Goal: Information Seeking & Learning: Learn about a topic

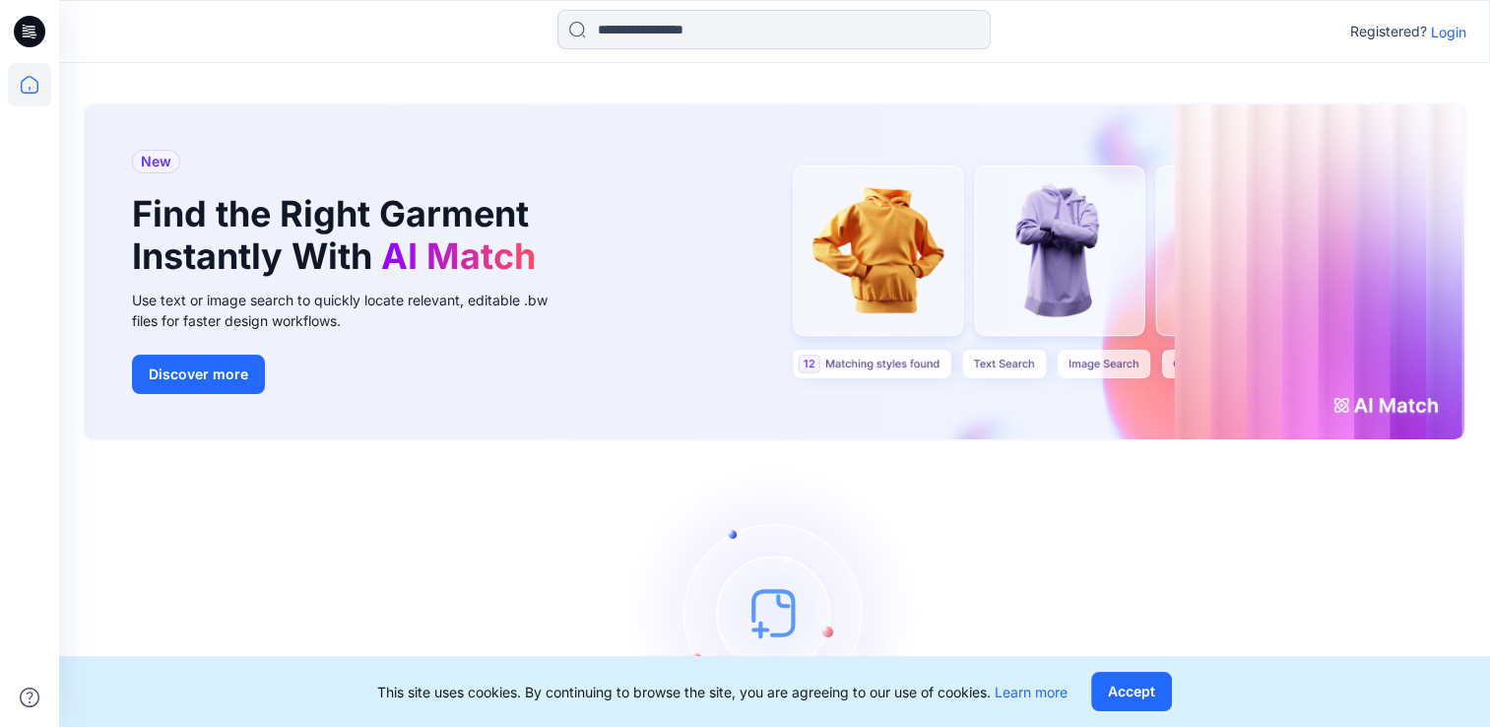
drag, startPoint x: 1450, startPoint y: 28, endPoint x: 1429, endPoint y: 49, distance: 29.9
click at [1449, 28] on p "Login" at bounding box center [1448, 32] width 35 height 21
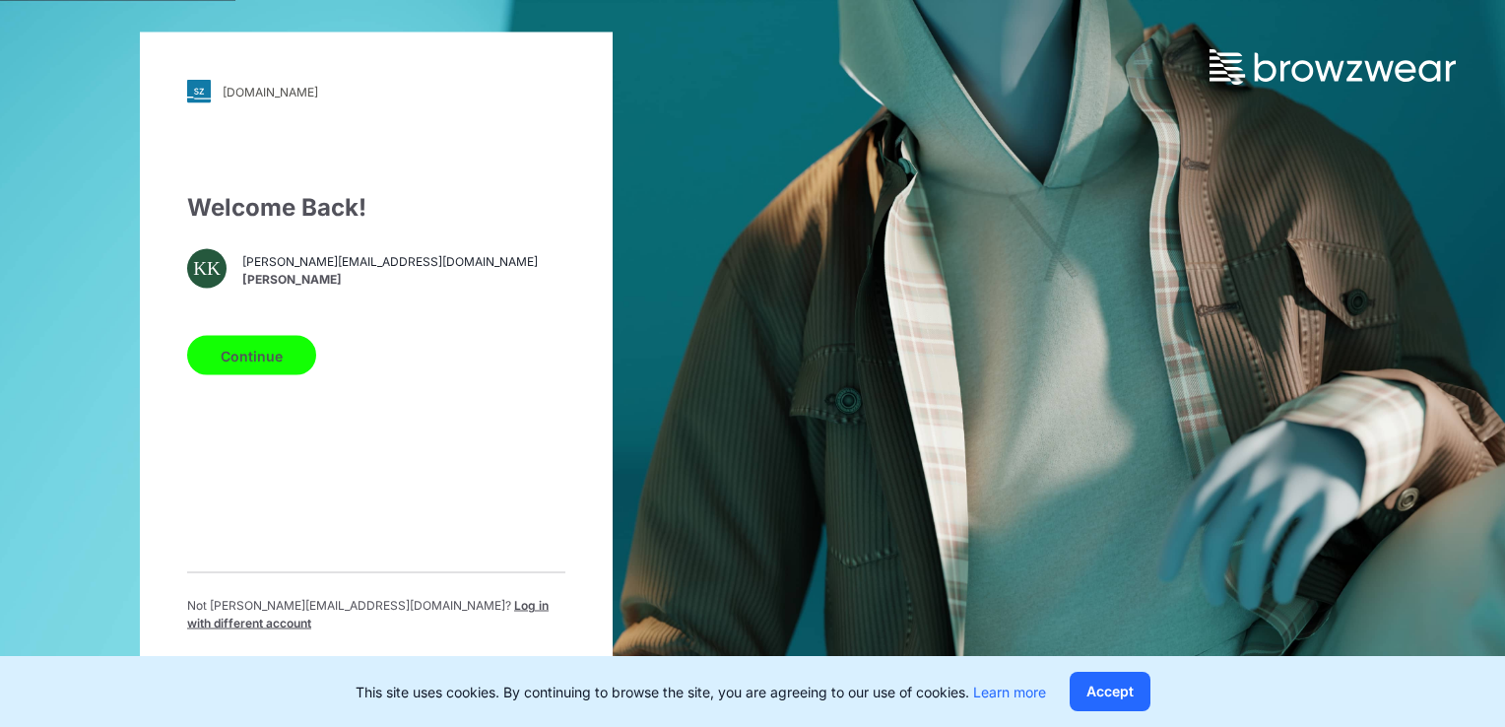
click at [268, 346] on button "Continue" at bounding box center [251, 355] width 129 height 39
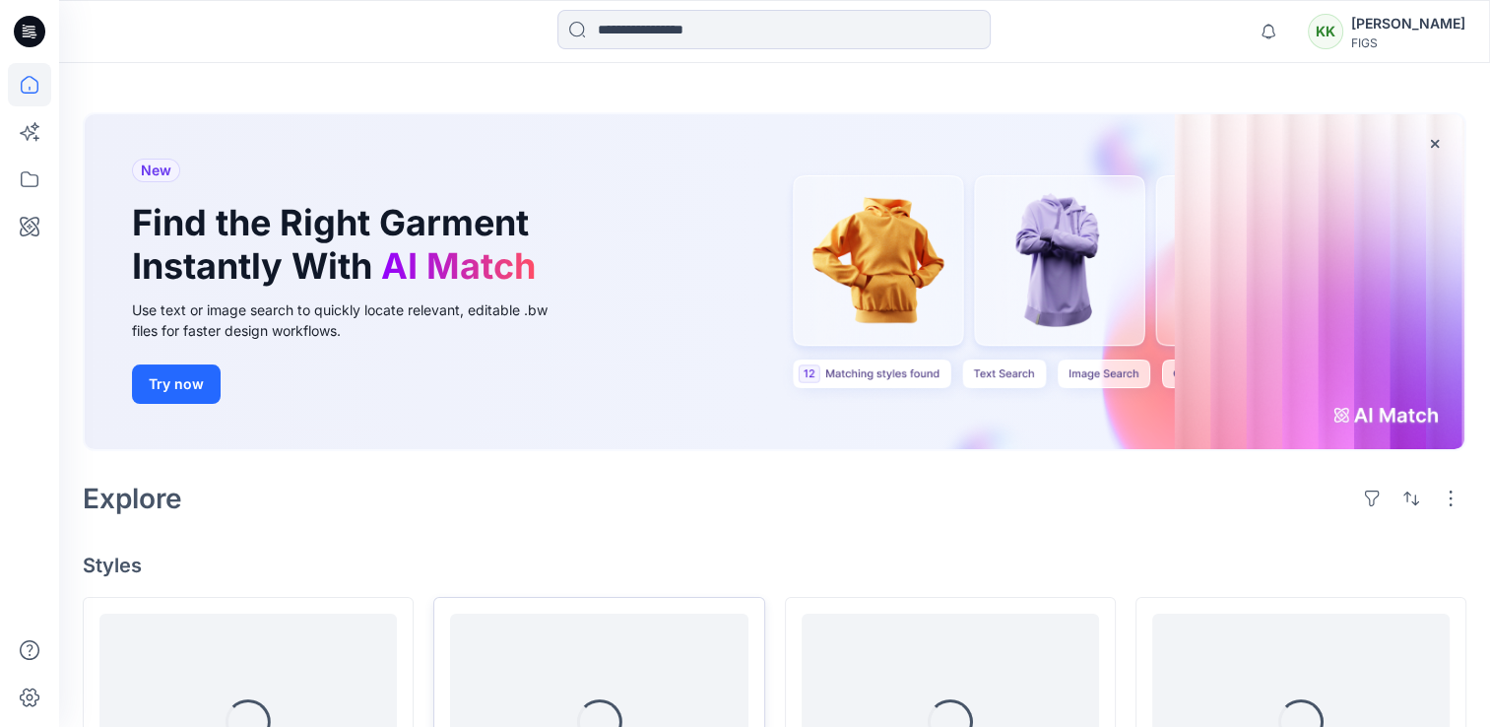
scroll to position [328, 0]
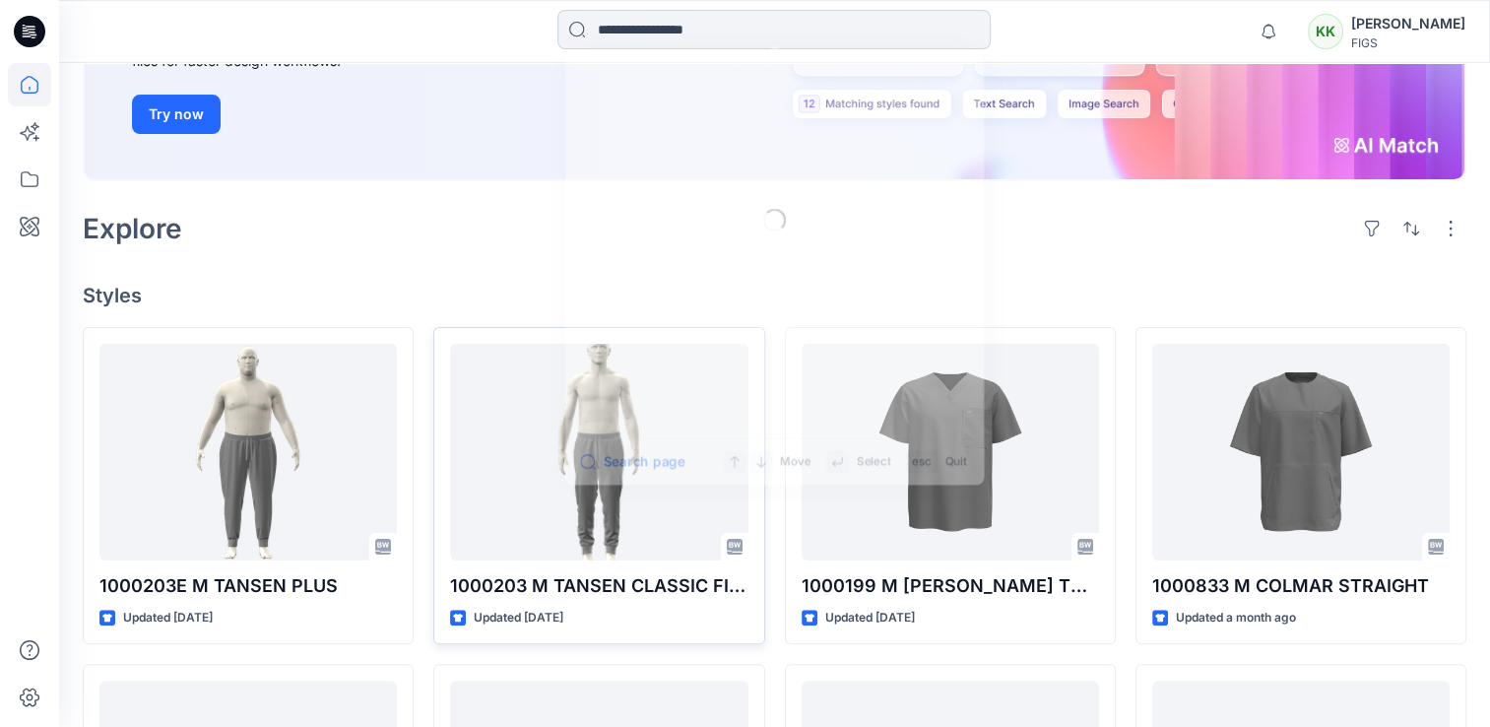
click at [685, 41] on input at bounding box center [773, 29] width 433 height 39
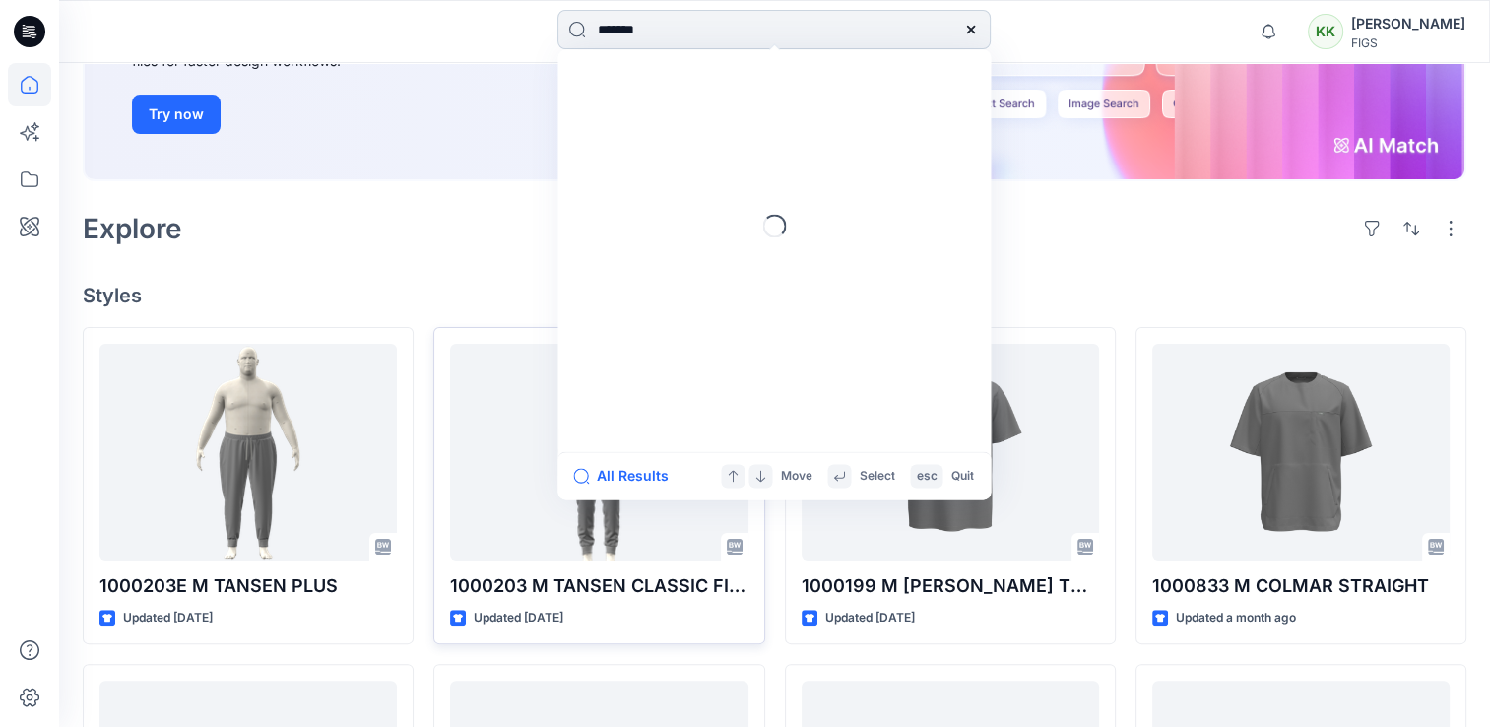
type input "*******"
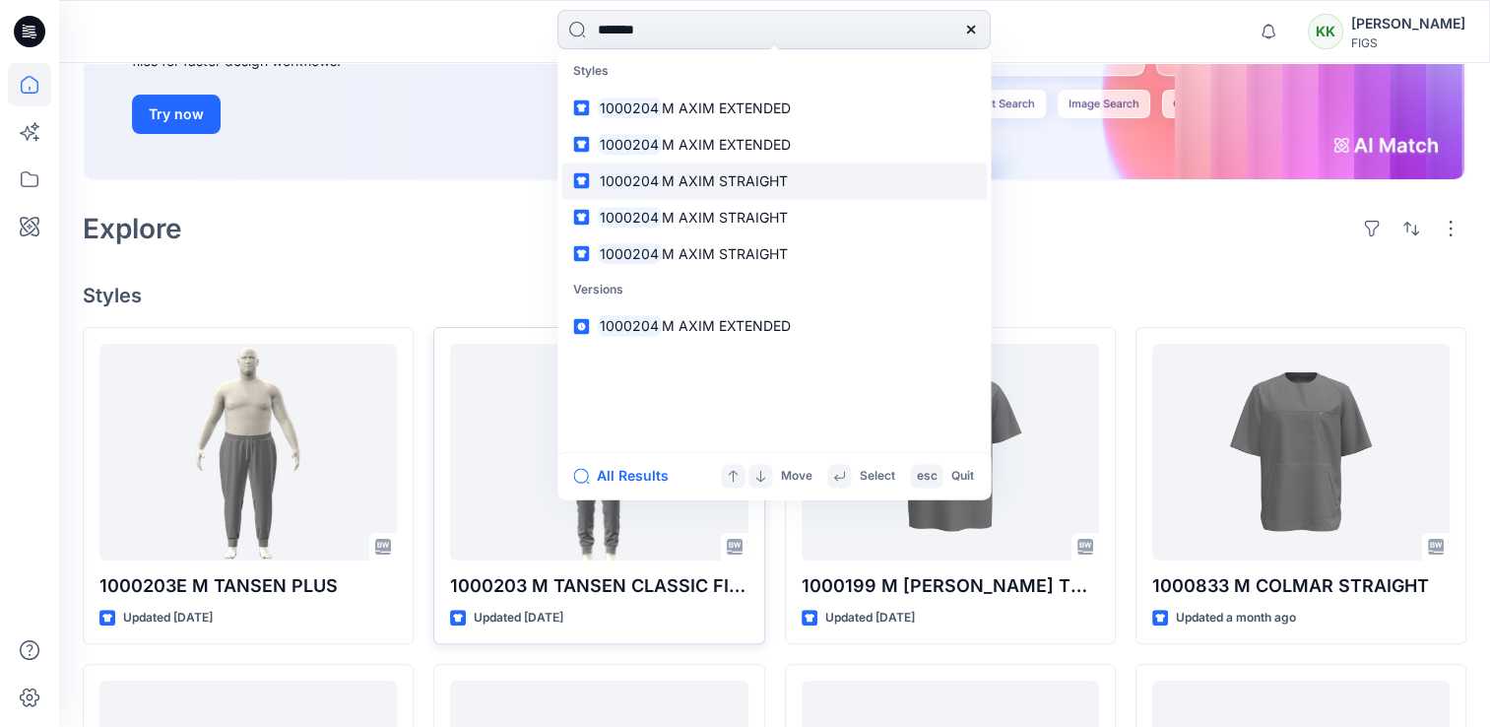
click at [731, 179] on span "M AXIM STRAIGHT" at bounding box center [725, 180] width 126 height 17
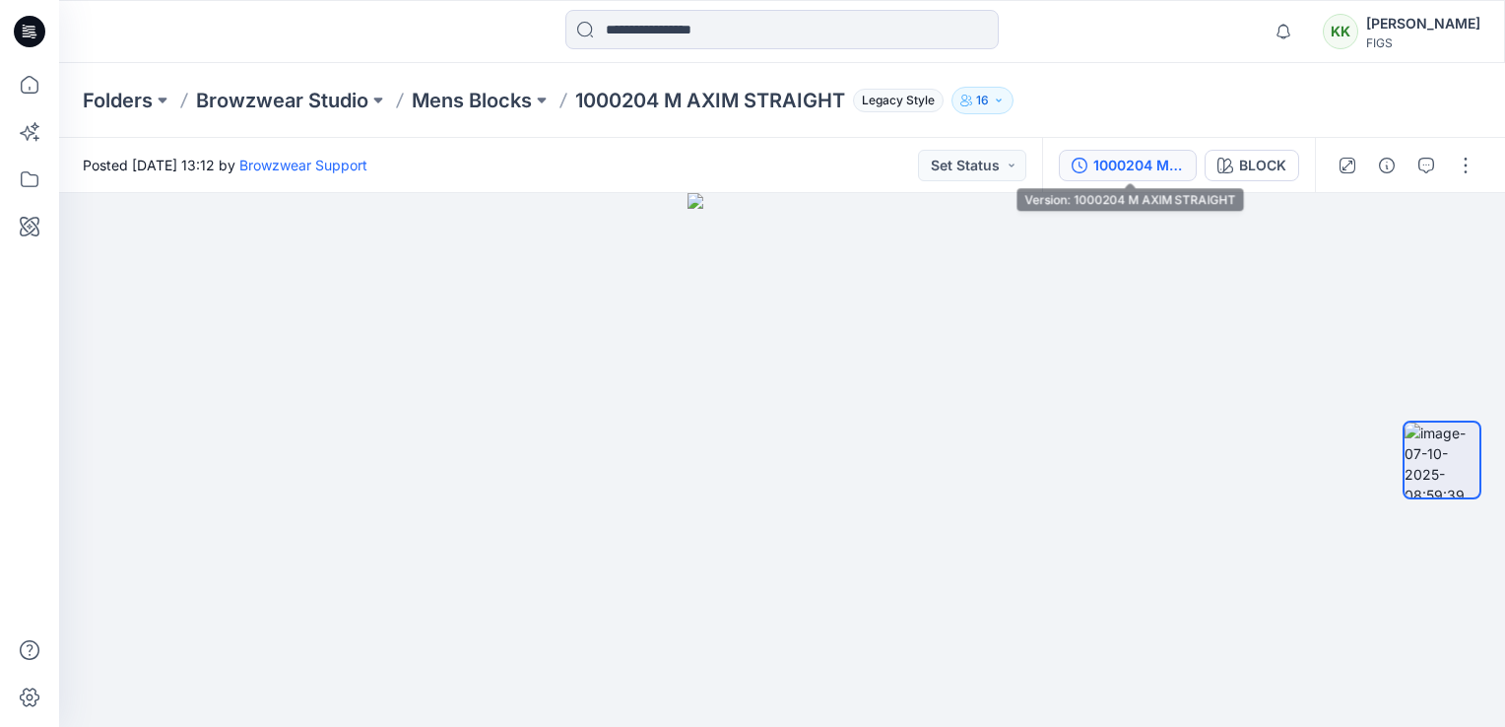
click at [1130, 161] on div "1000204 M AXIM STRAIGHT" at bounding box center [1138, 166] width 91 height 22
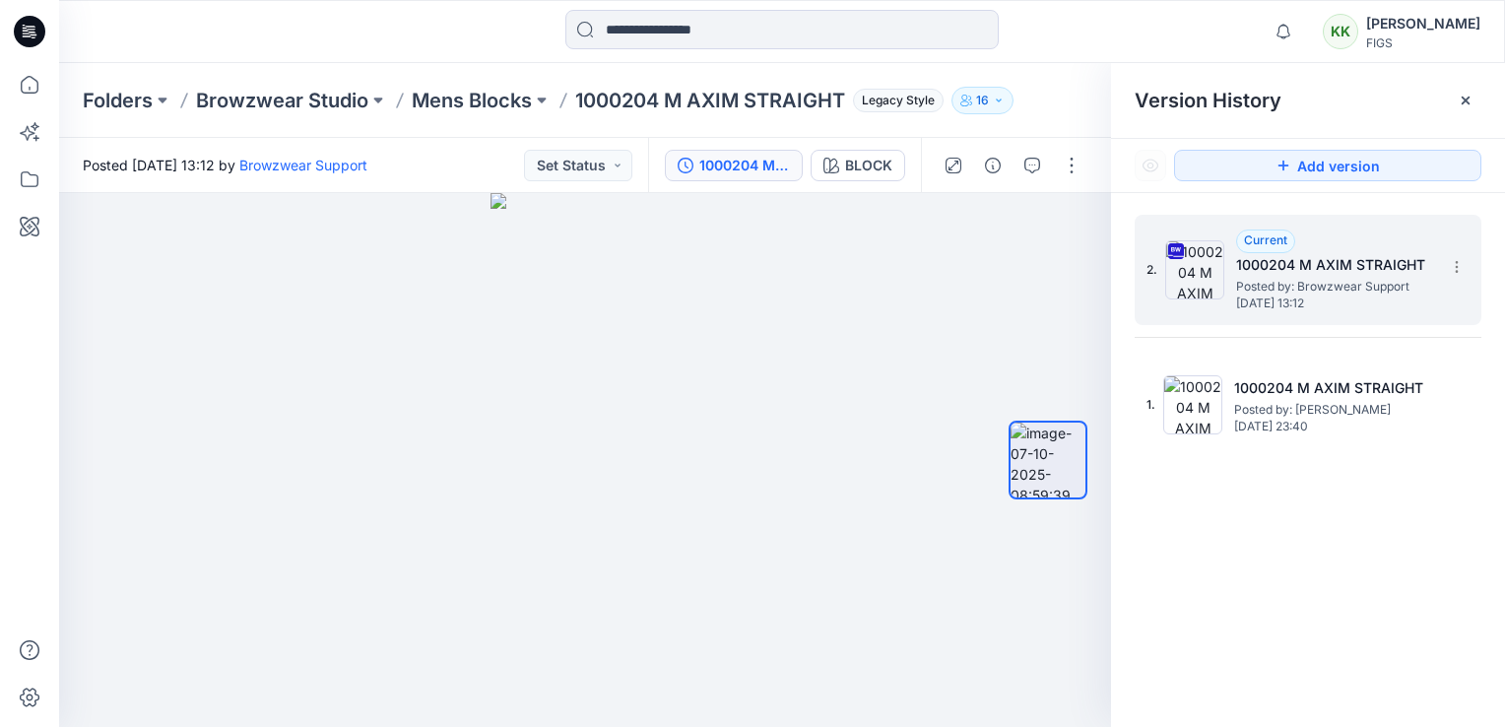
click at [1309, 258] on h5 "1000204 M AXIM STRAIGHT" at bounding box center [1334, 265] width 197 height 24
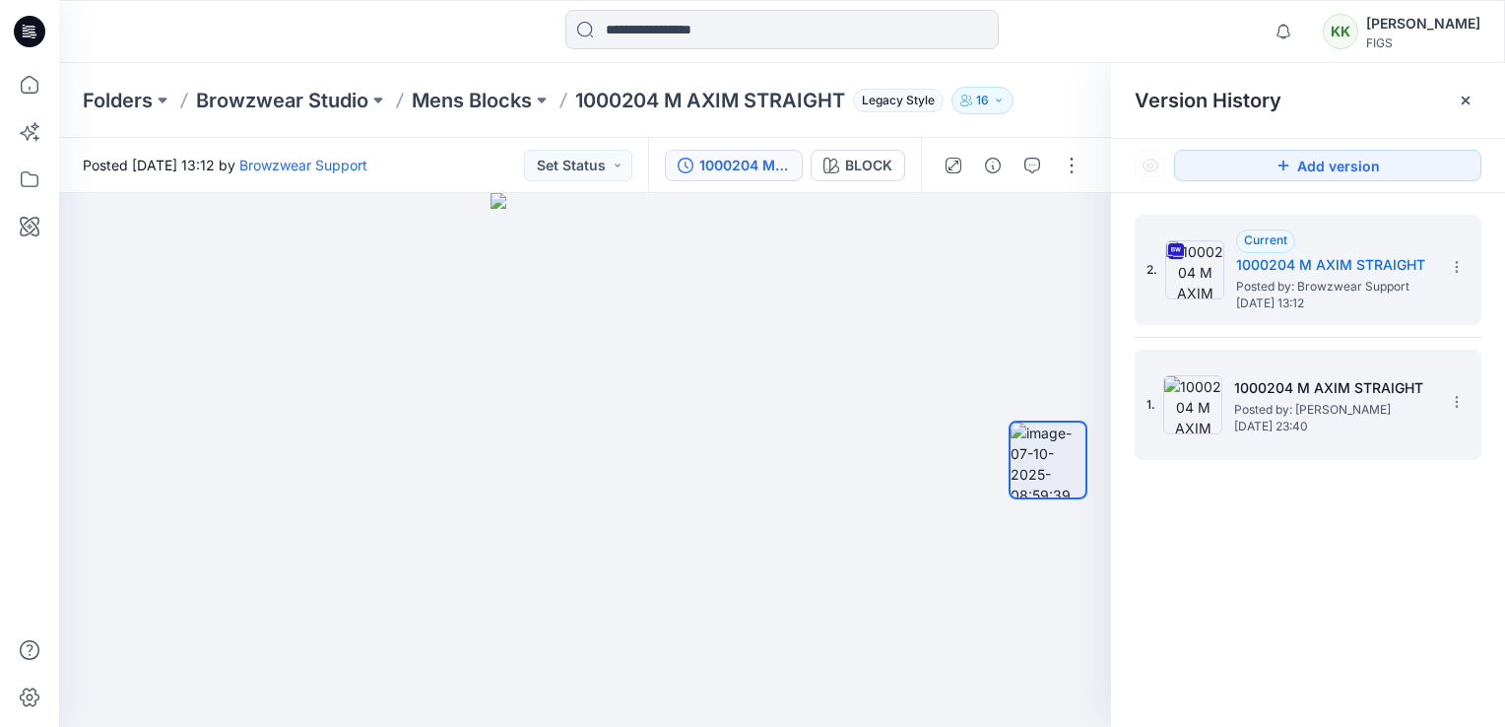
click at [1296, 419] on span "[DATE] 23:40" at bounding box center [1332, 426] width 197 height 14
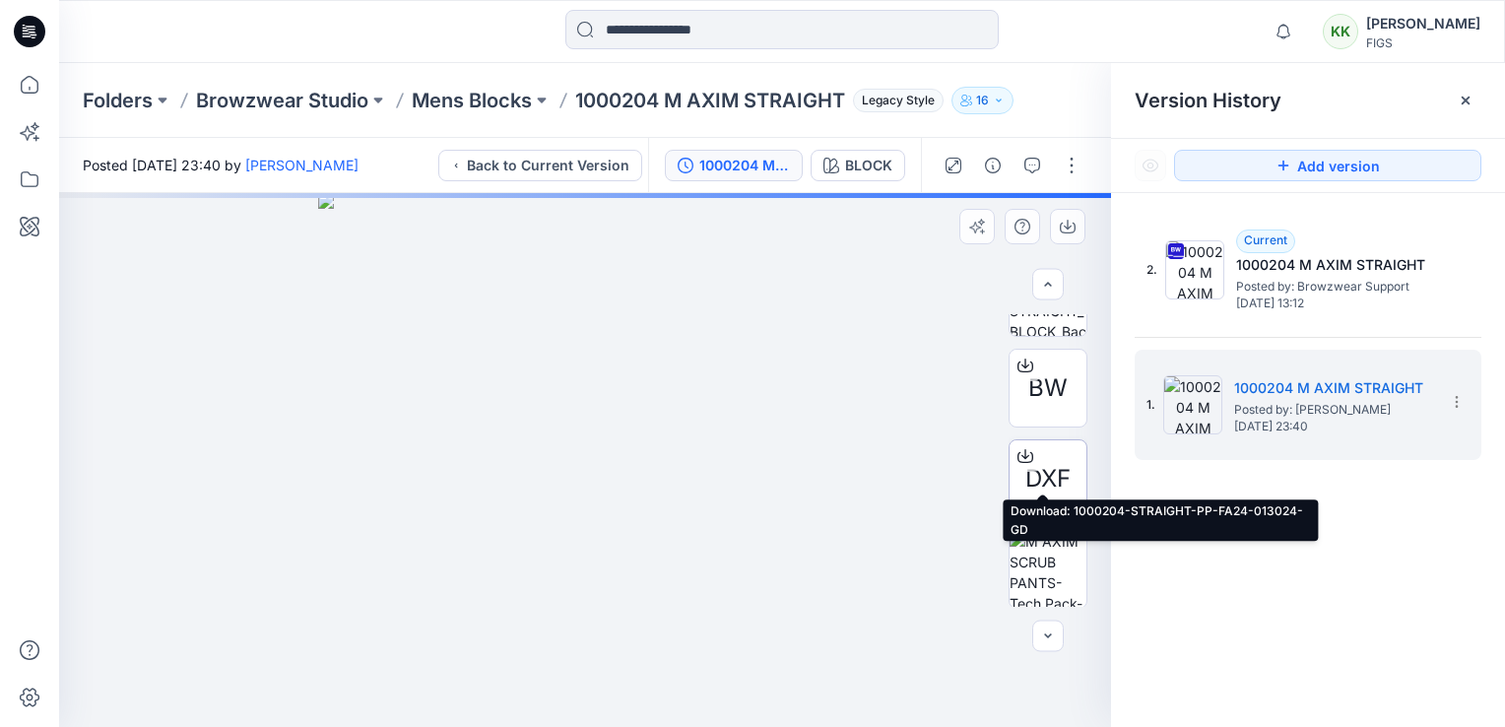
scroll to position [510, 0]
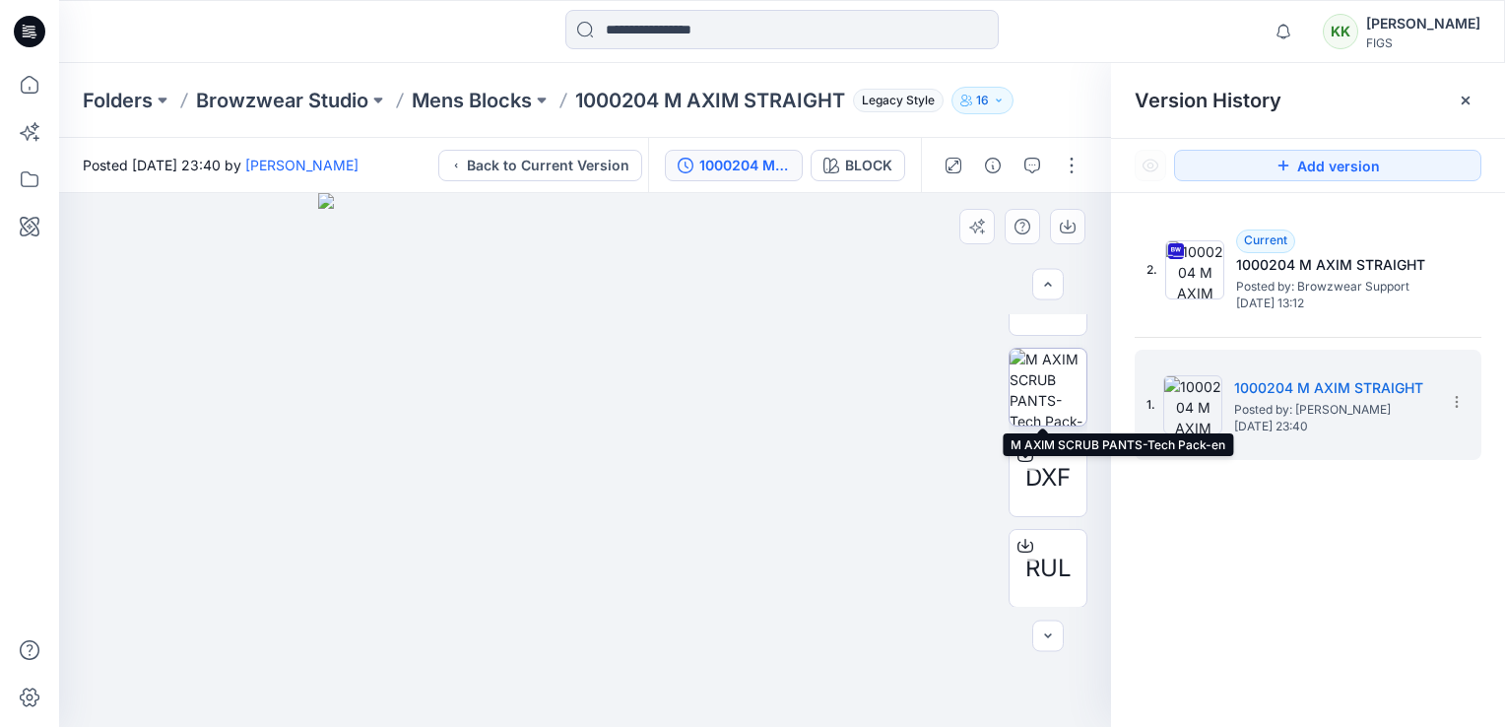
click at [1040, 388] on img at bounding box center [1047, 387] width 77 height 77
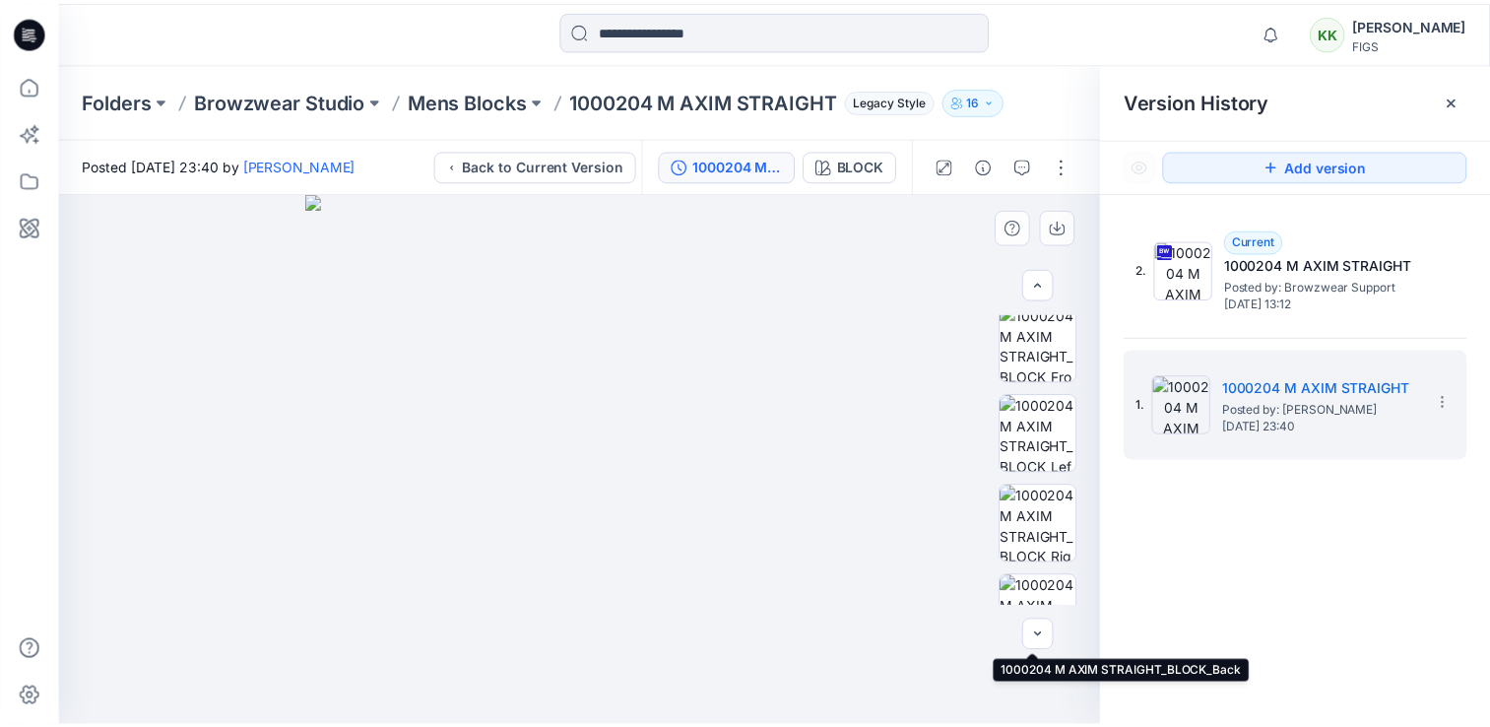
scroll to position [0, 0]
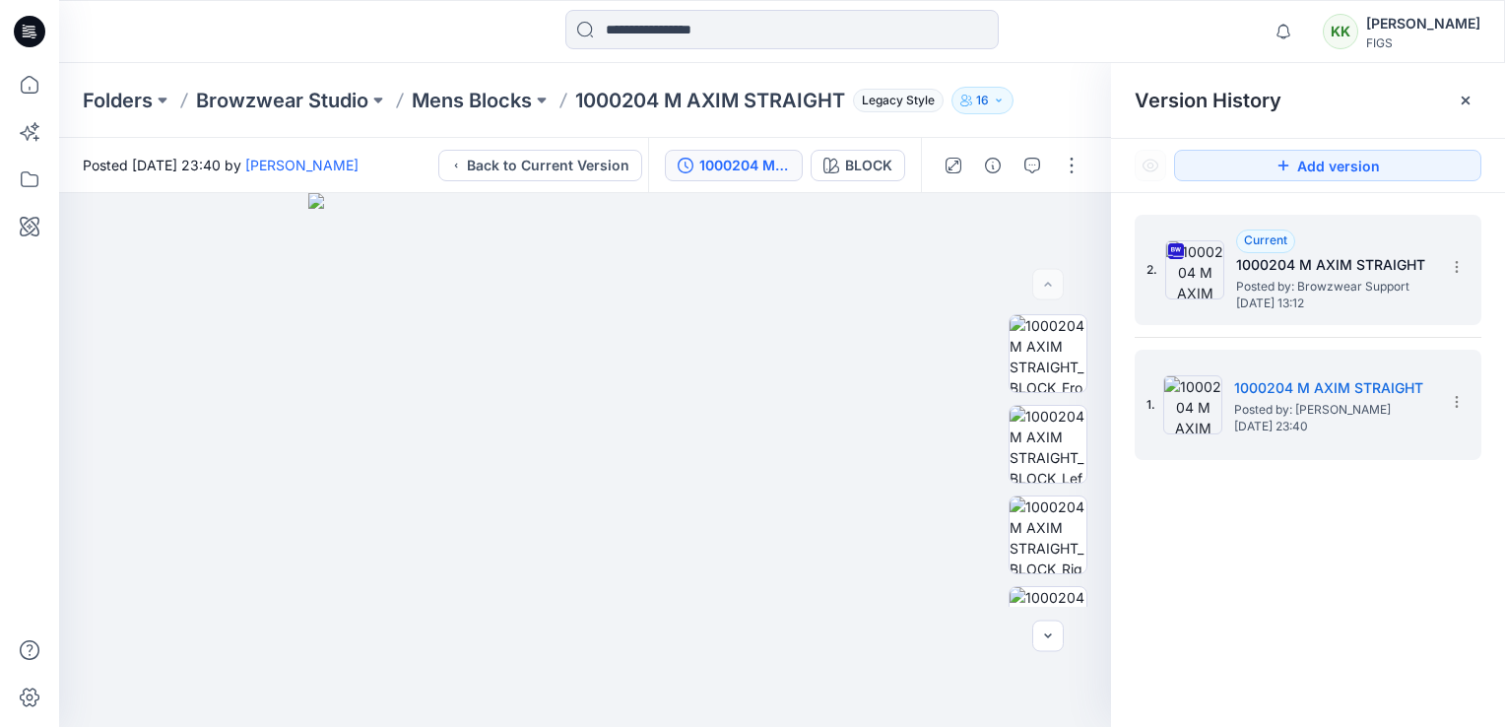
click at [1268, 277] on span "Posted by: Browzwear Support" at bounding box center [1334, 287] width 197 height 20
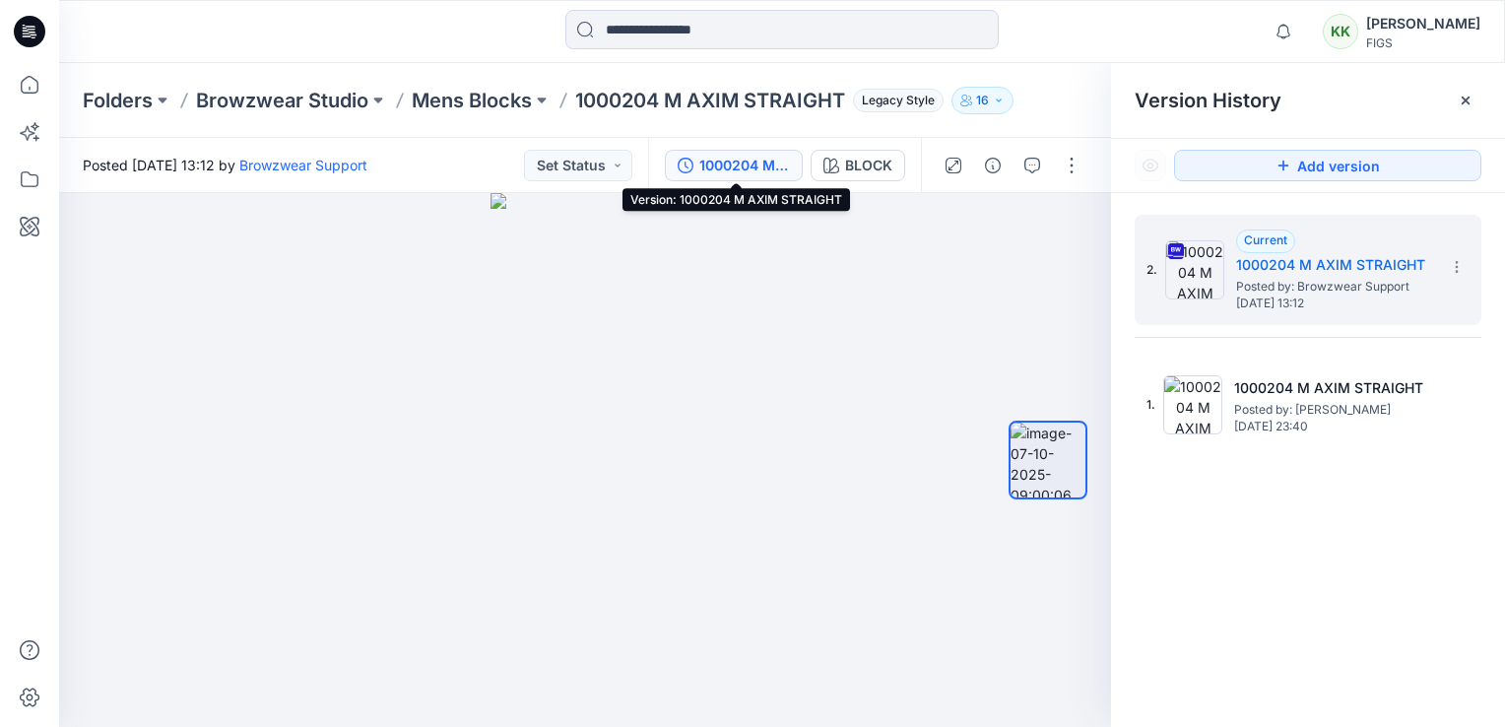
click at [760, 163] on div "1000204 M AXIM STRAIGHT" at bounding box center [744, 166] width 91 height 22
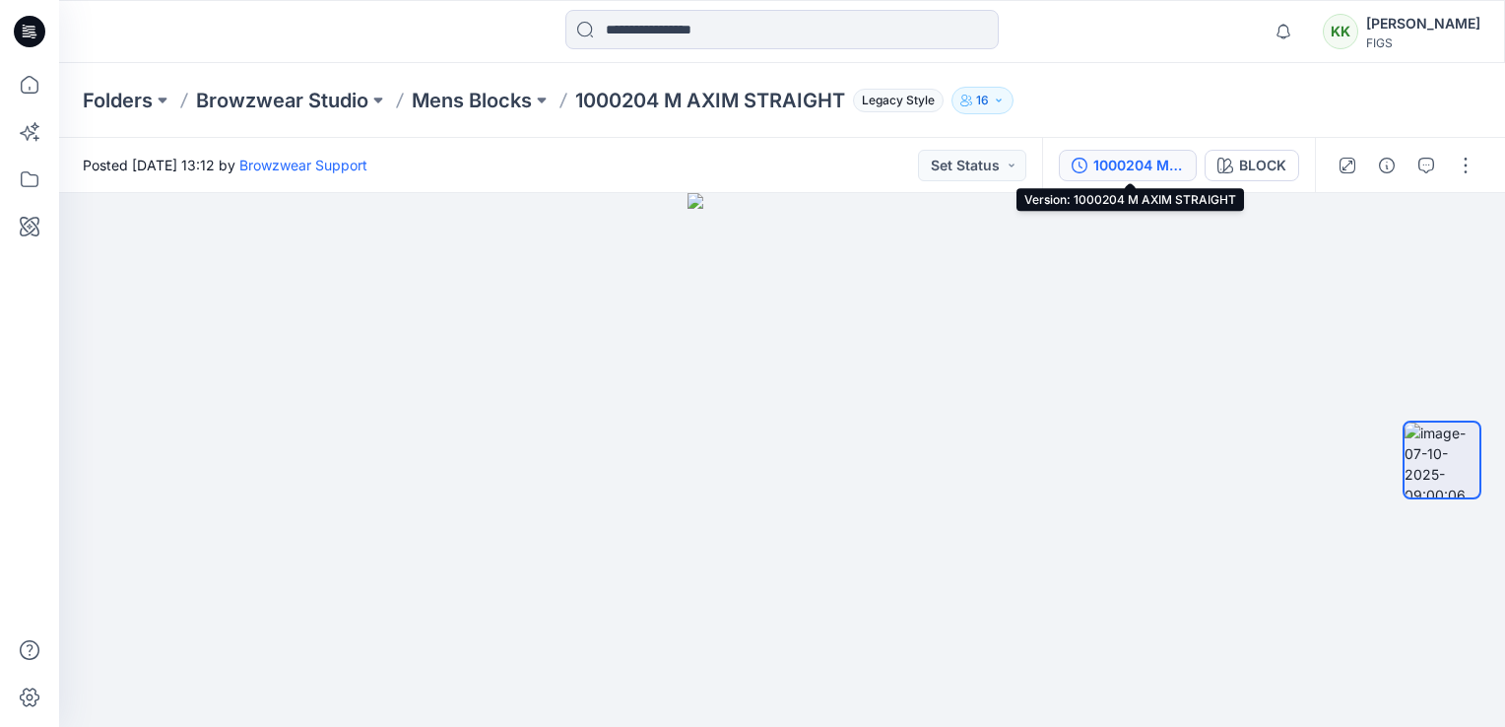
click at [1164, 165] on div "1000204 M AXIM STRAIGHT" at bounding box center [1138, 166] width 91 height 22
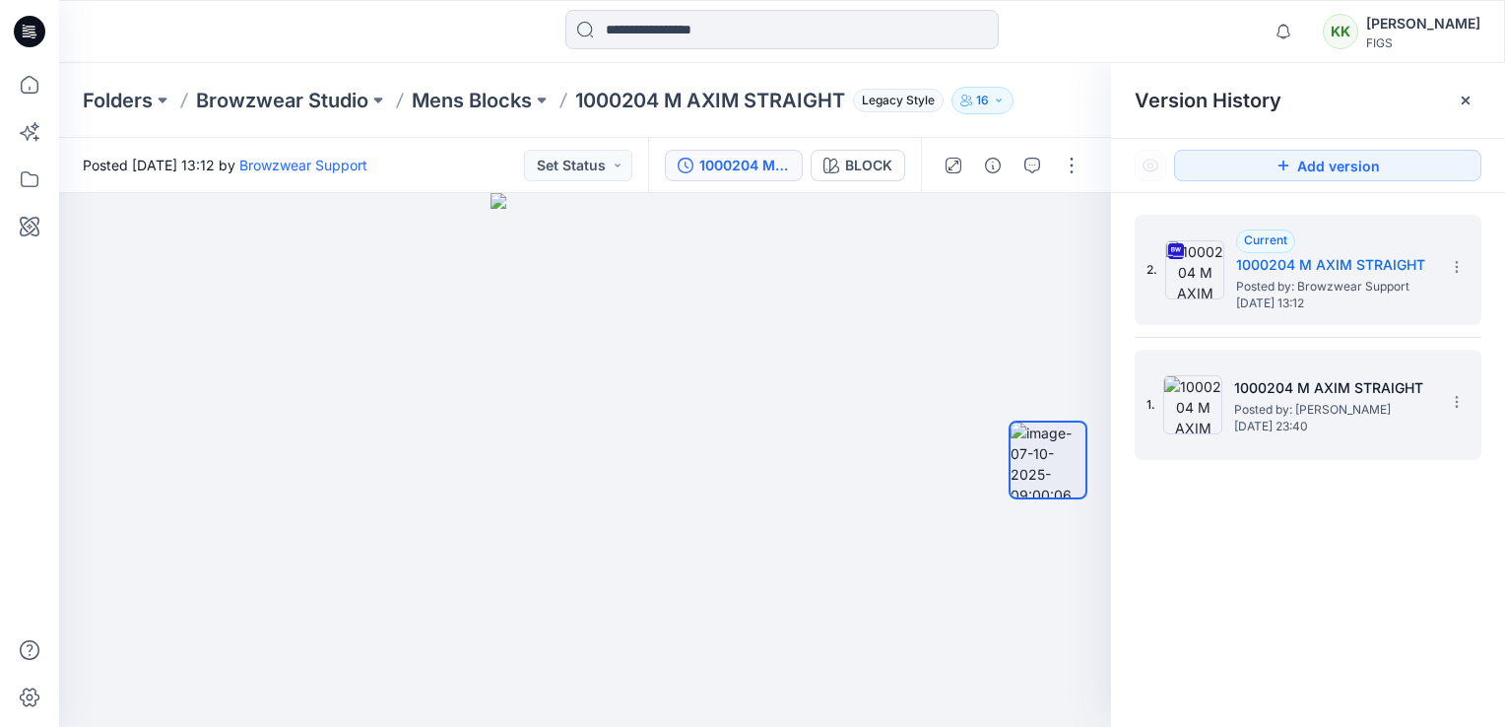
click at [1331, 406] on span "Posted by: [PERSON_NAME]" at bounding box center [1332, 410] width 197 height 20
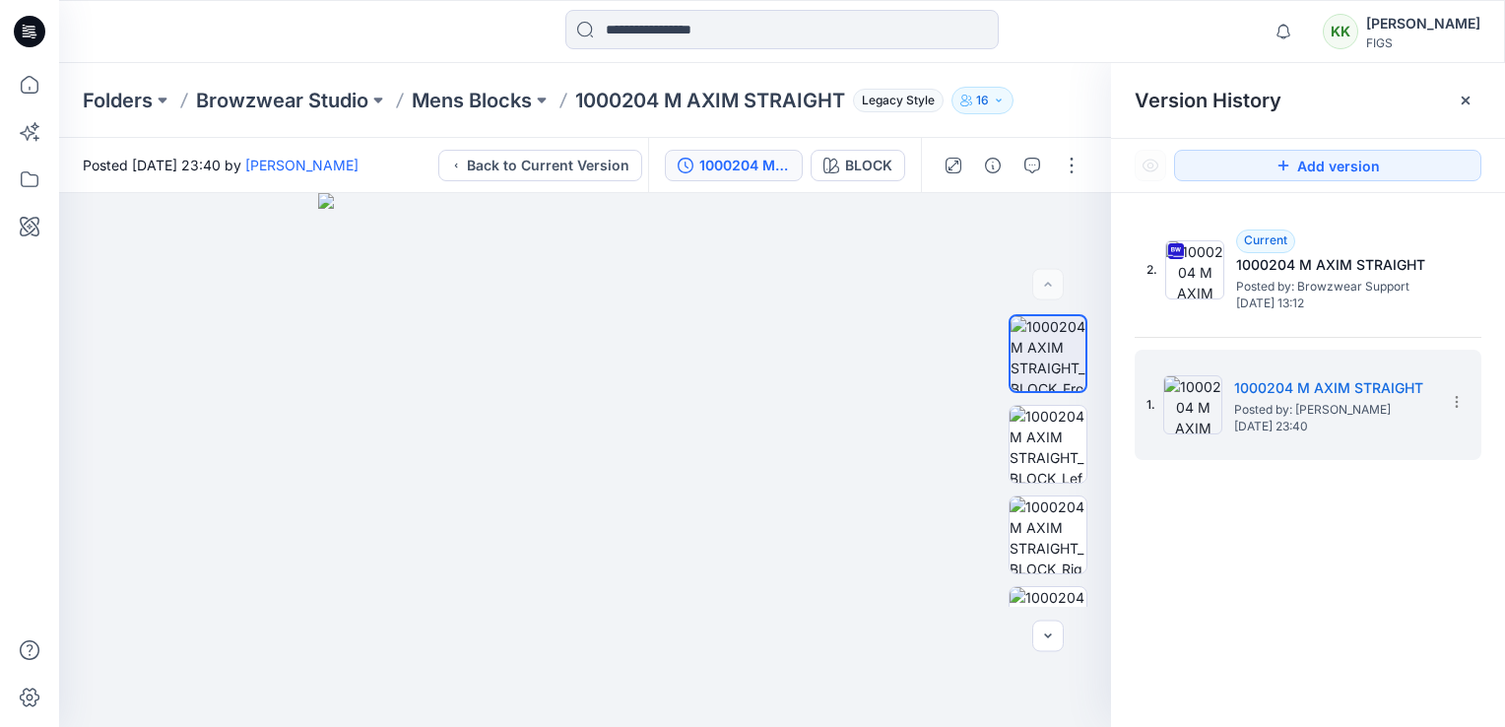
click at [751, 100] on p "1000204 M AXIM STRAIGHT" at bounding box center [710, 101] width 270 height 28
click at [762, 96] on p "1000204 M AXIM STRAIGHT" at bounding box center [710, 101] width 270 height 28
click at [307, 100] on p "Browzwear Studio" at bounding box center [282, 101] width 172 height 28
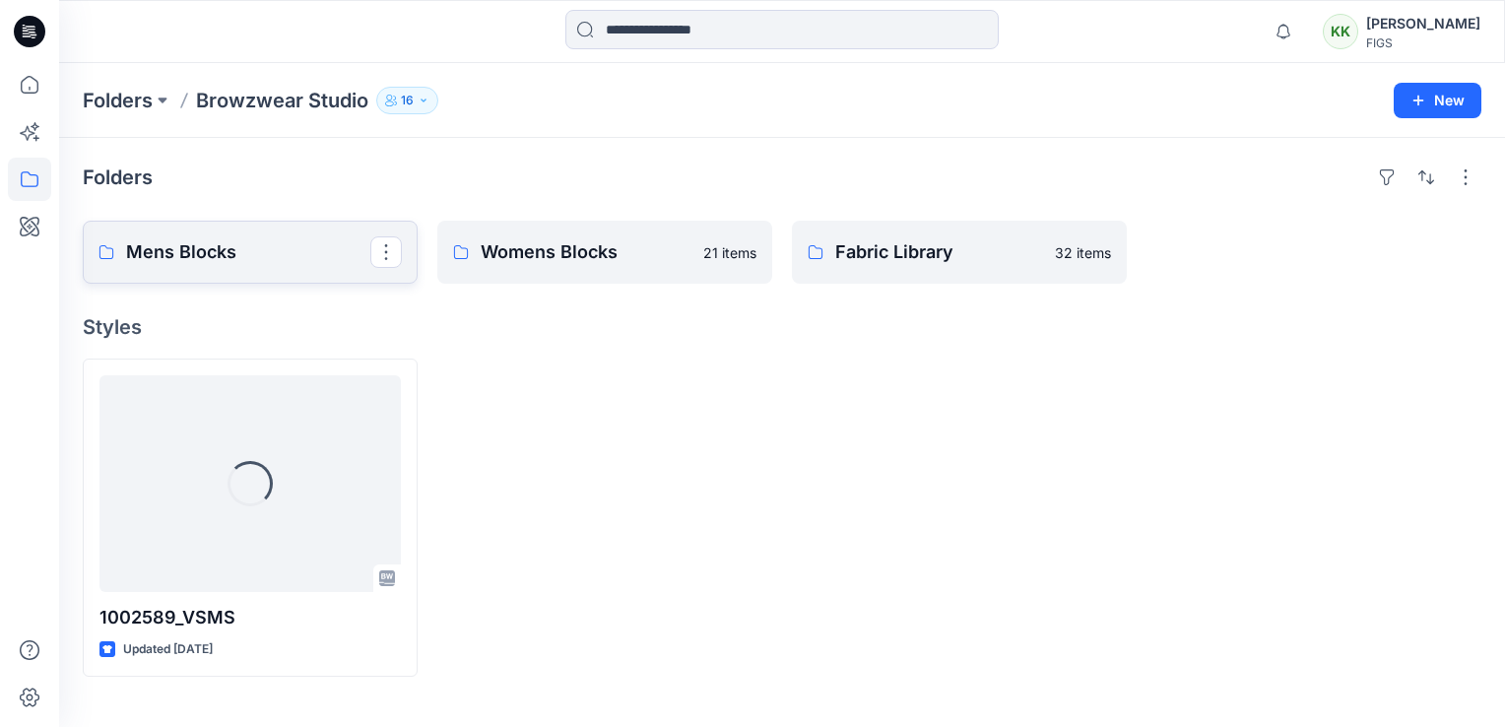
click at [234, 246] on p "Mens Blocks" at bounding box center [248, 252] width 244 height 28
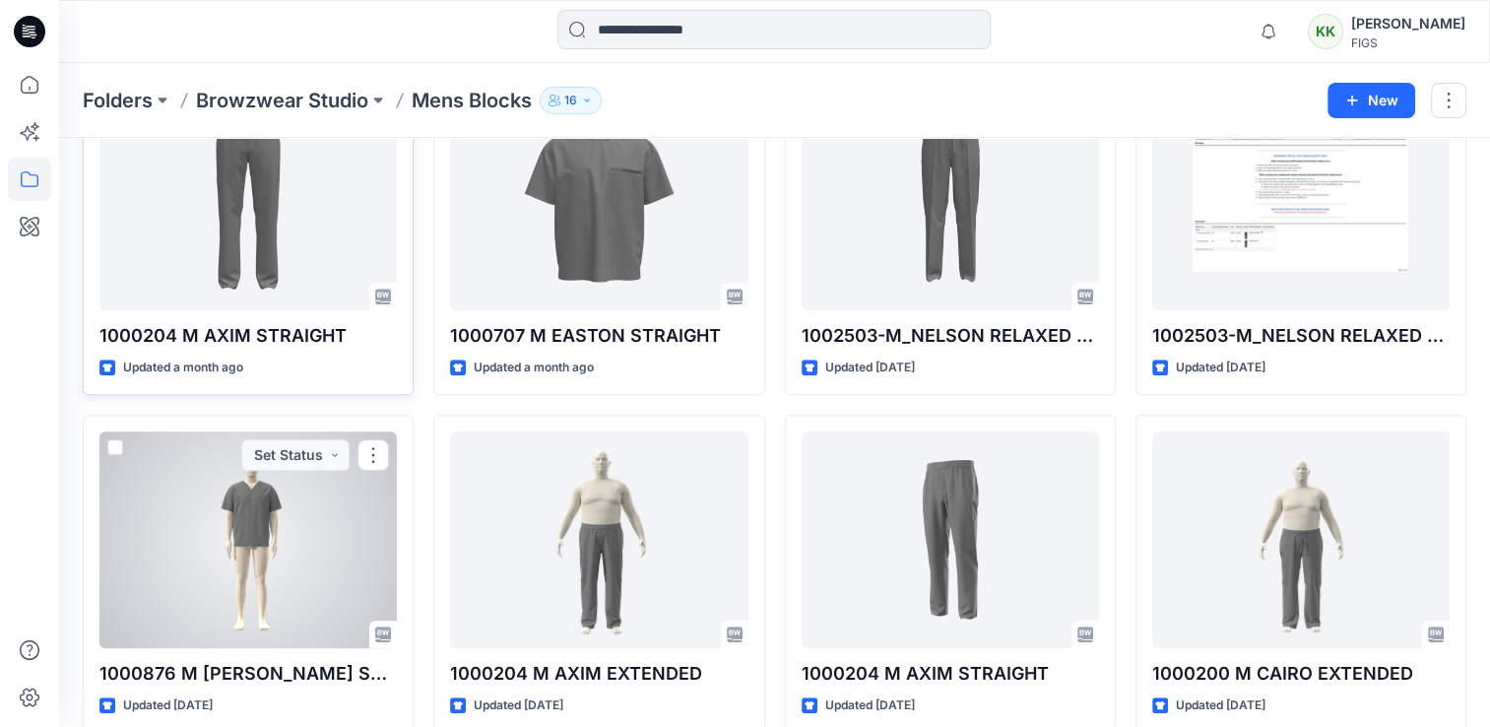
scroll to position [841, 0]
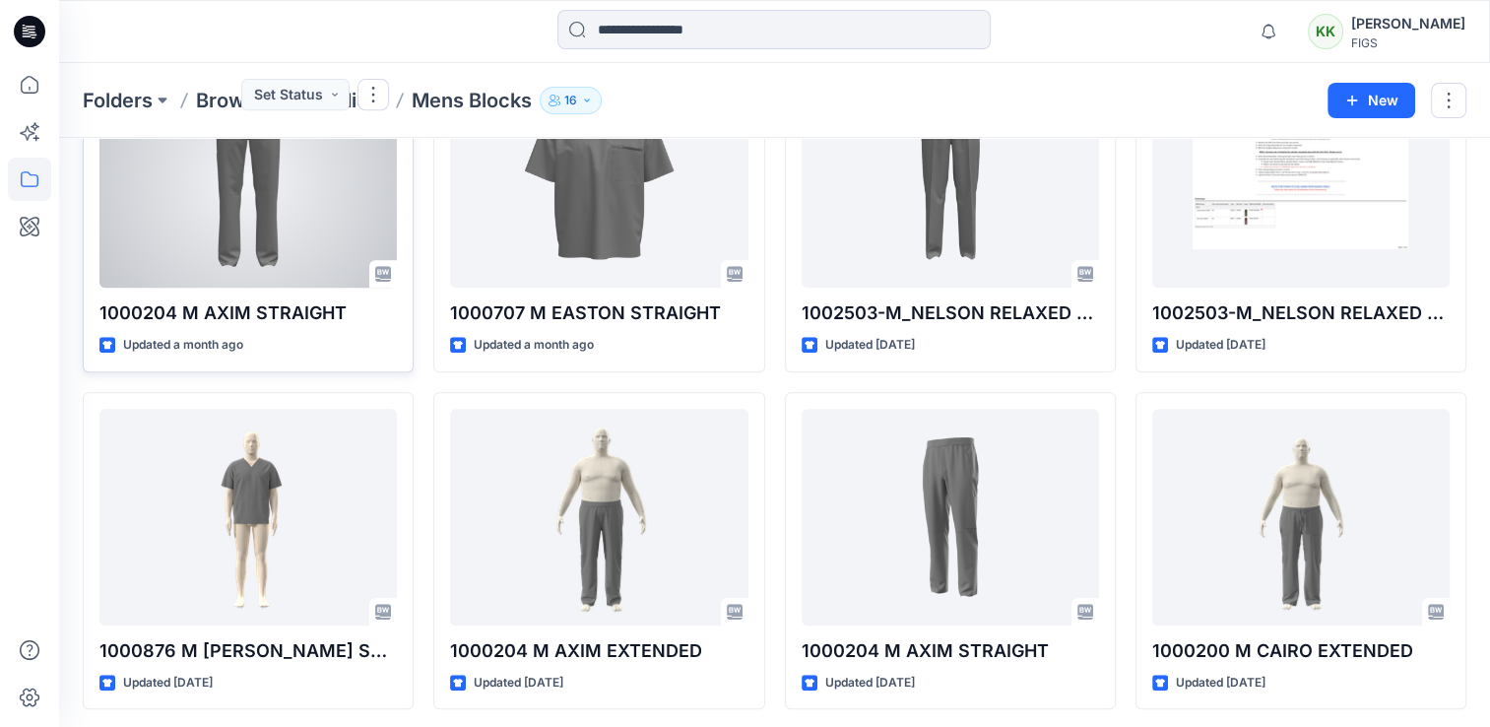
click at [221, 211] on div at bounding box center [247, 179] width 297 height 217
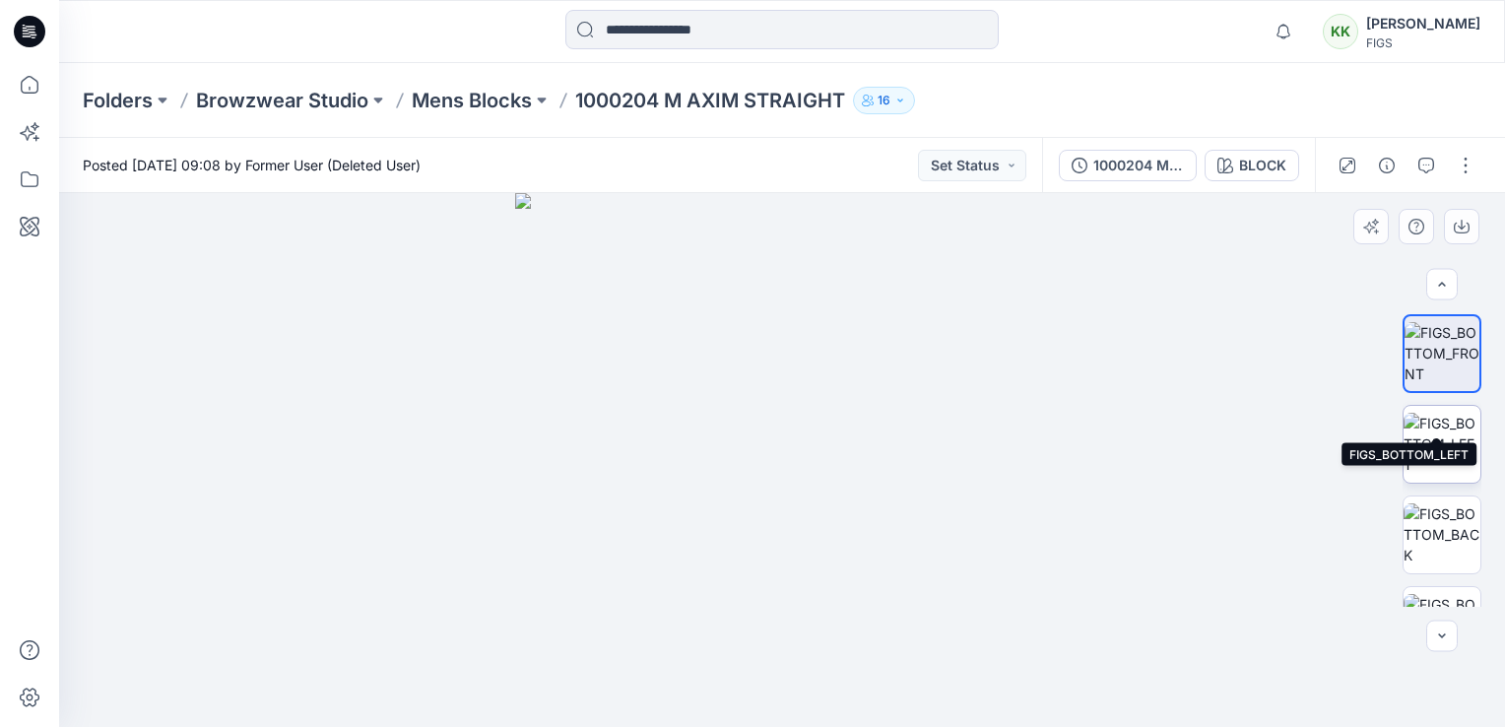
scroll to position [148, 0]
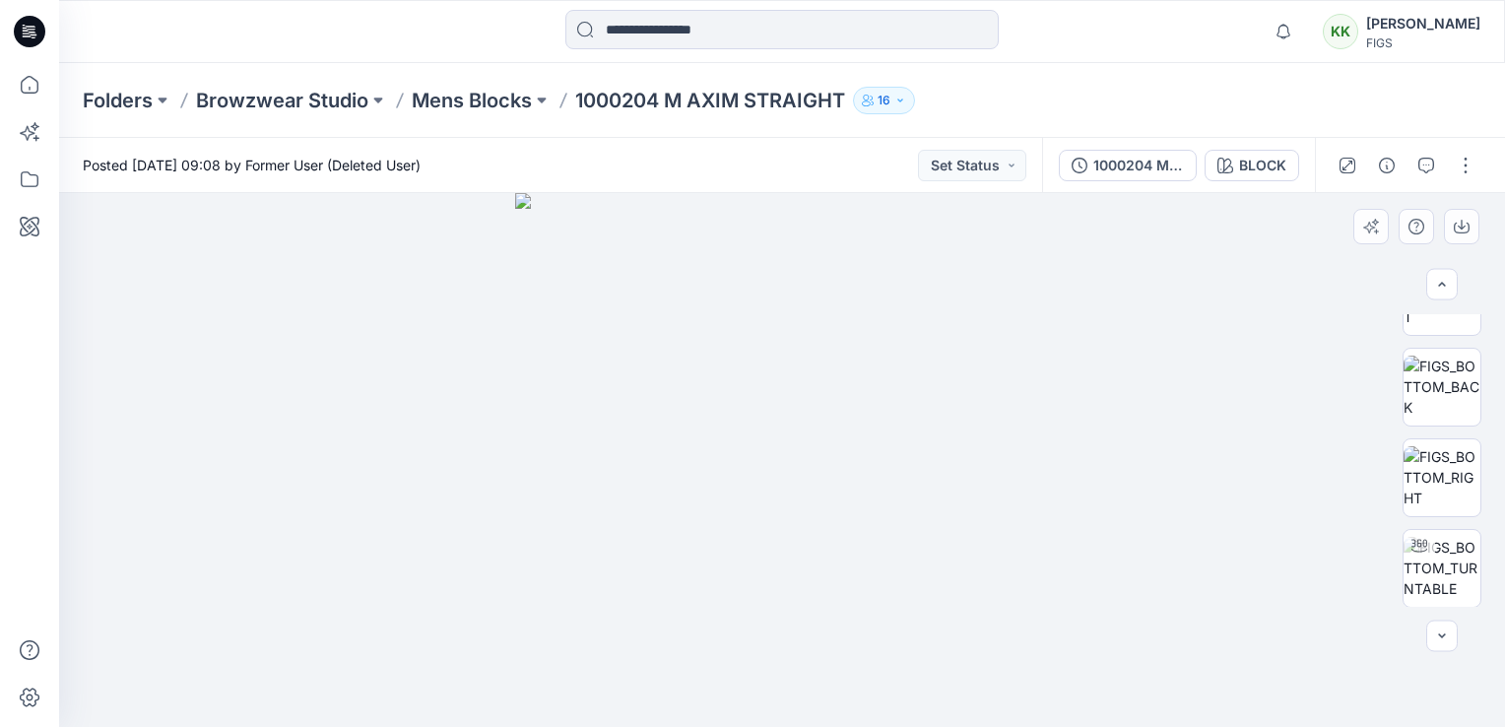
click at [1072, 431] on div at bounding box center [782, 460] width 1446 height 534
click at [1119, 451] on div at bounding box center [782, 460] width 1446 height 534
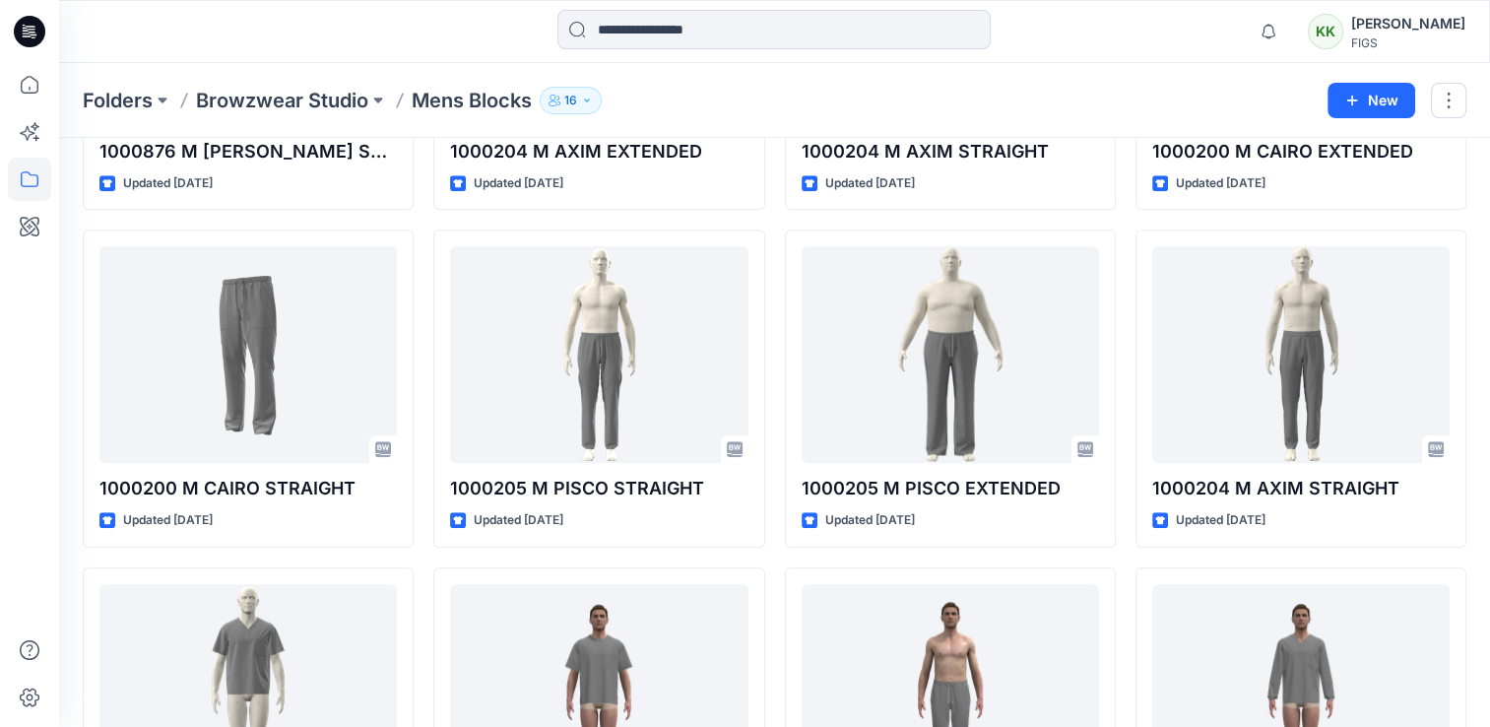
scroll to position [1329, 0]
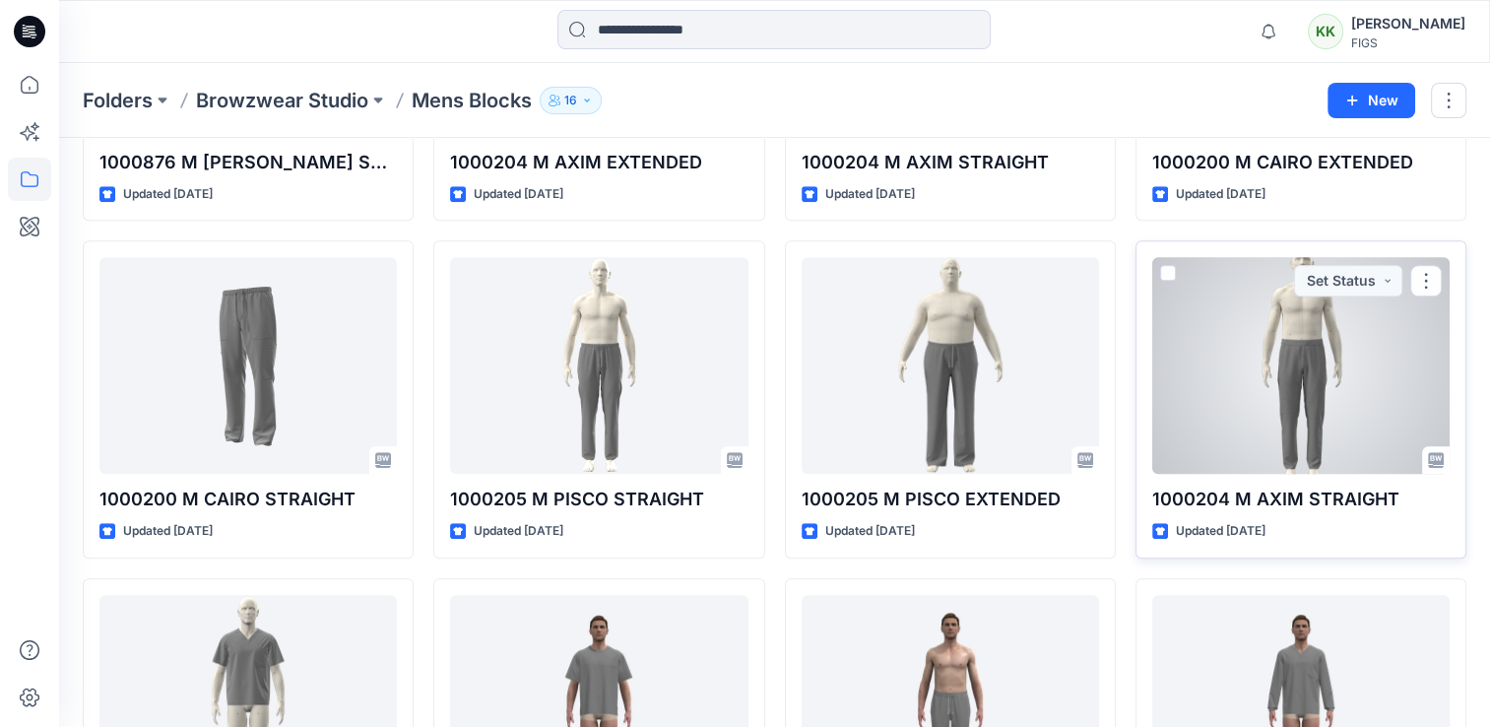
click at [1286, 407] on div at bounding box center [1300, 365] width 297 height 217
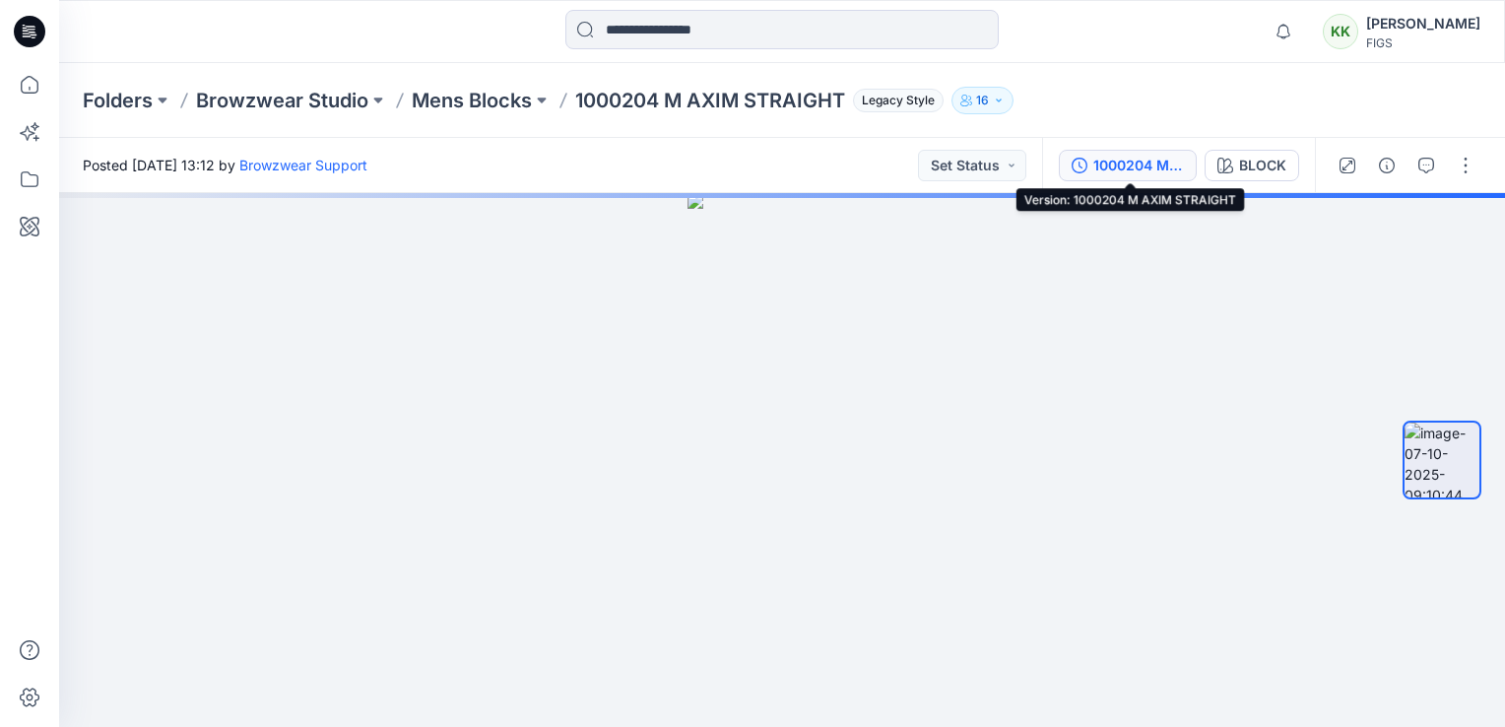
click at [1123, 164] on div "1000204 M AXIM STRAIGHT" at bounding box center [1138, 166] width 91 height 22
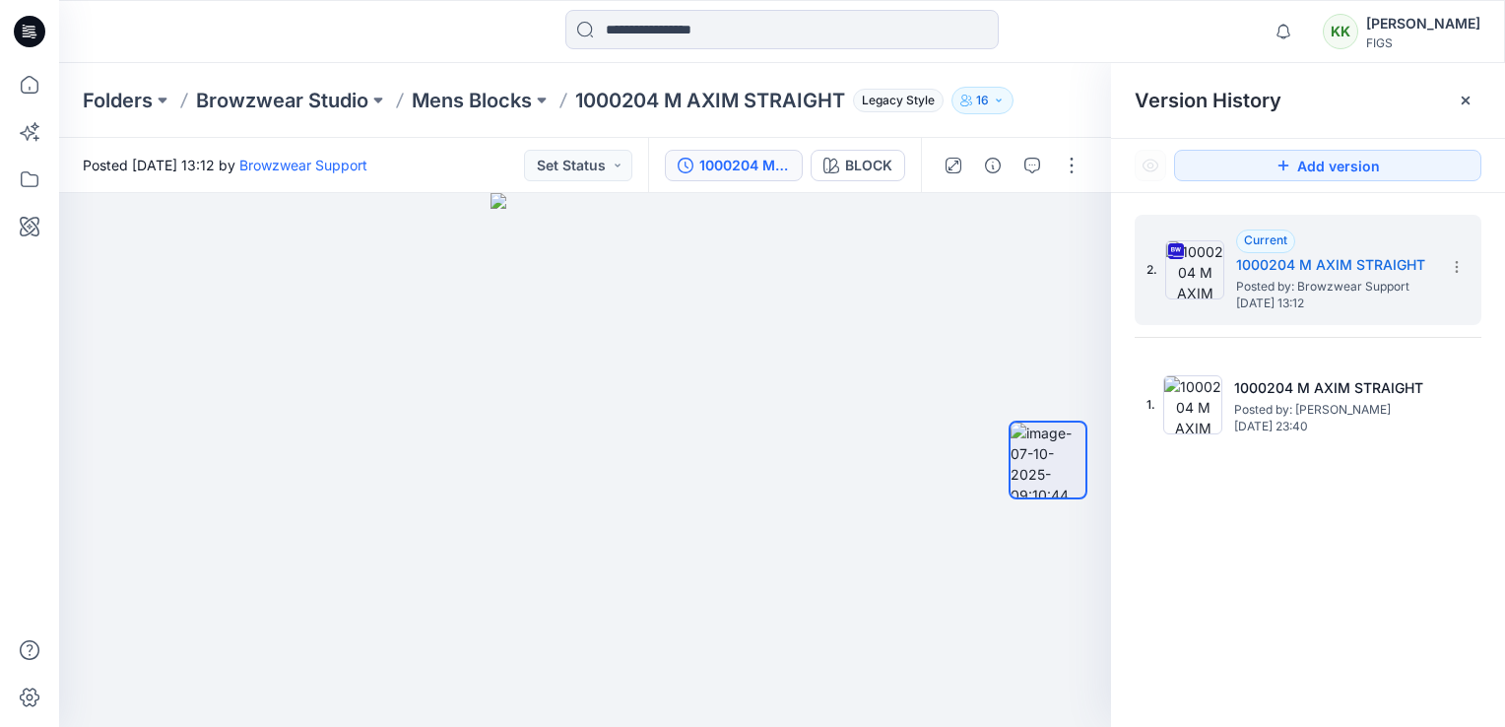
click at [1328, 525] on div "2. Current 1000204 M AXIM STRAIGHT Posted by: Browzwear Support [DATE] 13:12 1.…" at bounding box center [1308, 474] width 394 height 562
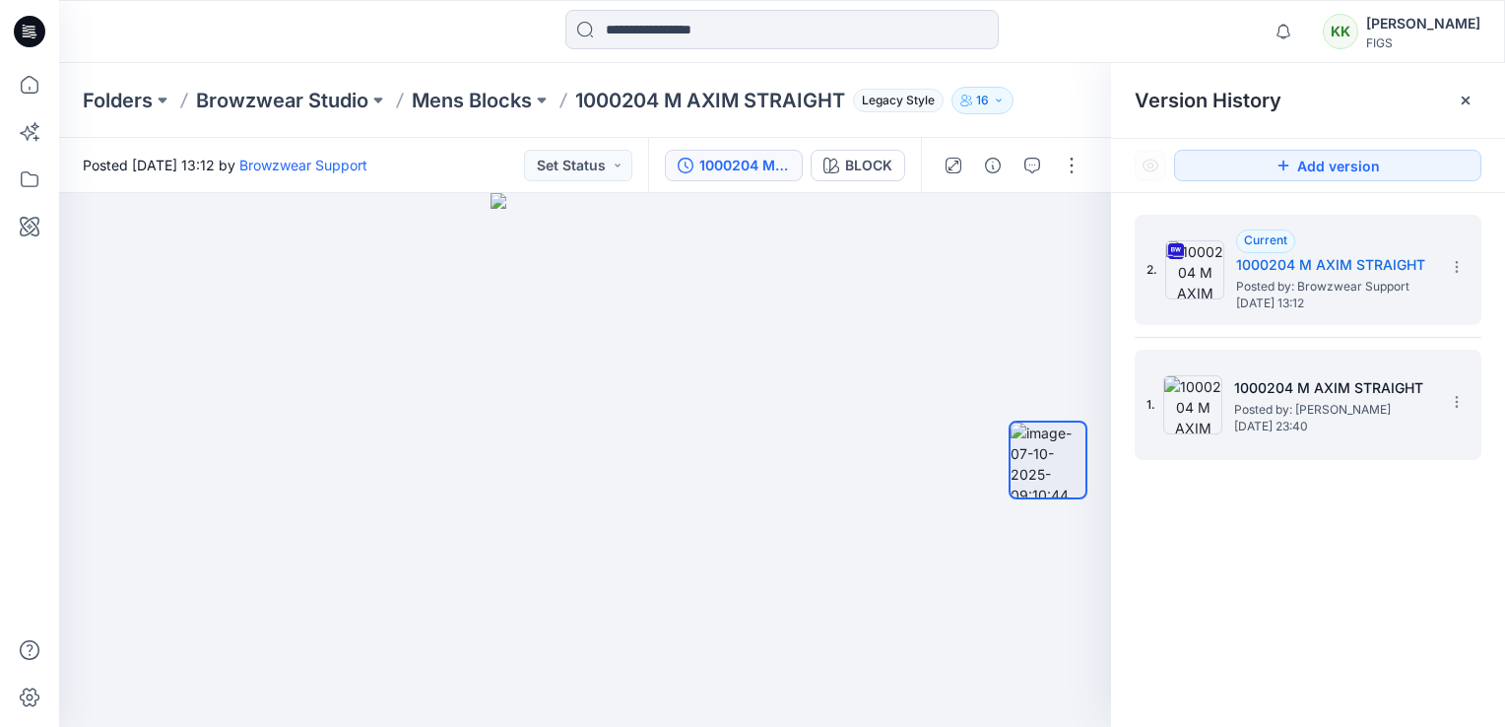
click at [1295, 400] on span "Posted by: [PERSON_NAME]" at bounding box center [1332, 410] width 197 height 20
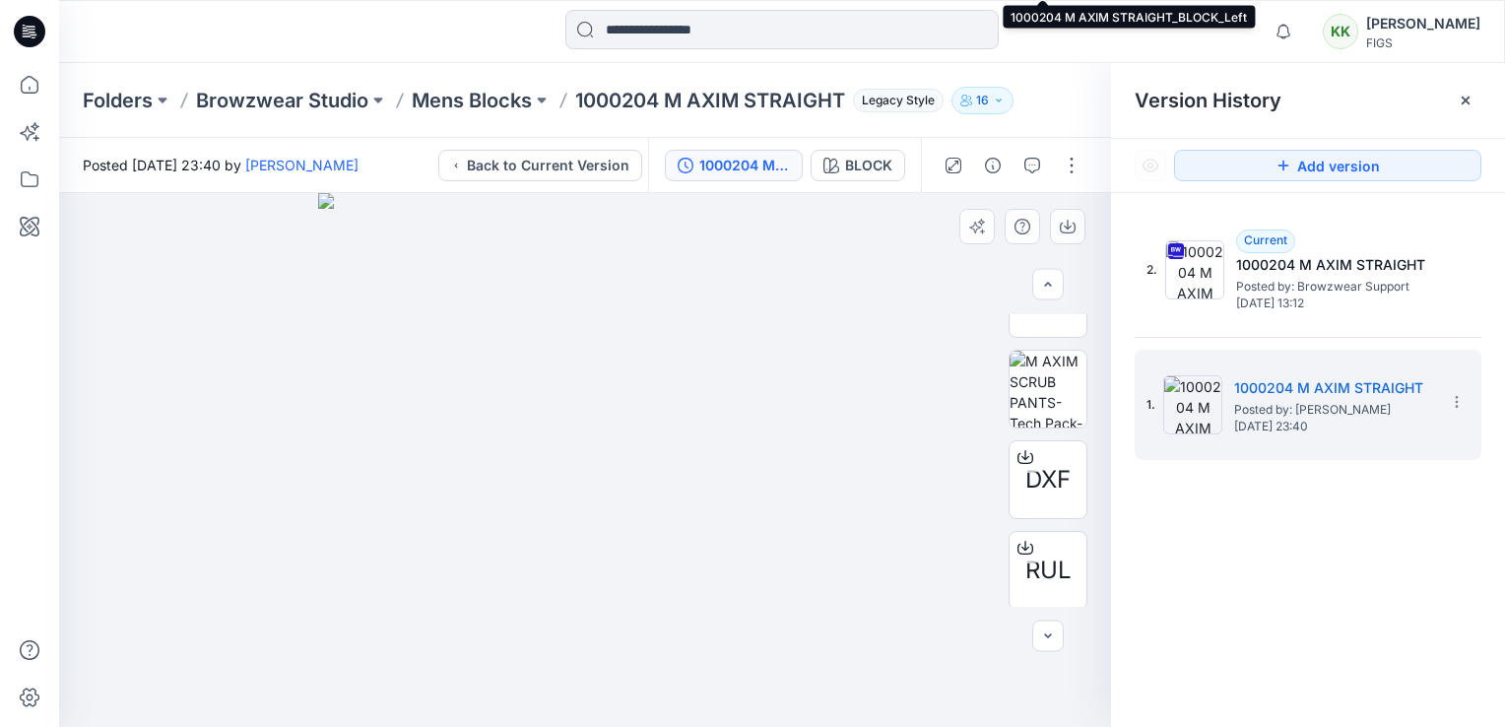
scroll to position [510, 0]
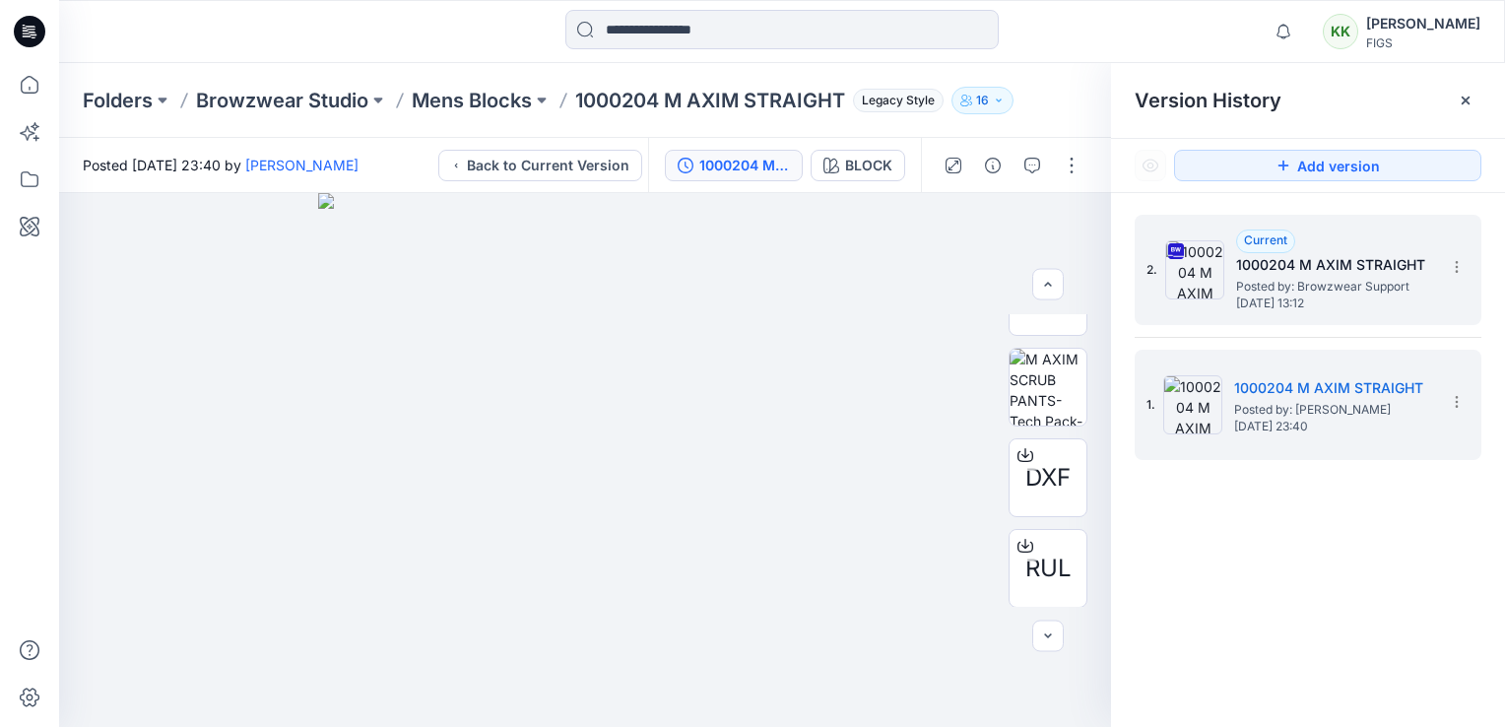
click at [1258, 261] on h5 "1000204 M AXIM STRAIGHT" at bounding box center [1334, 265] width 197 height 24
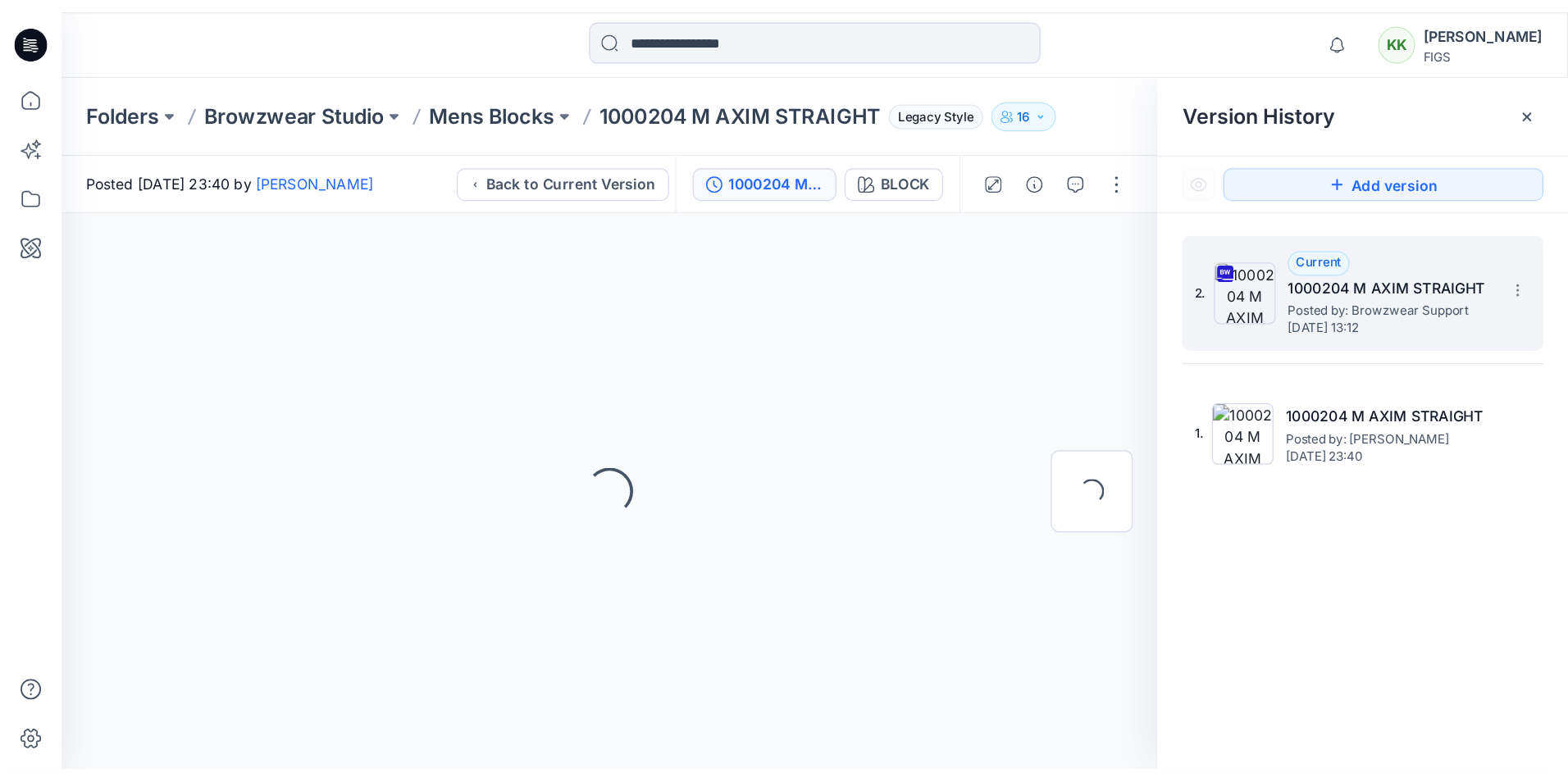
scroll to position [0, 0]
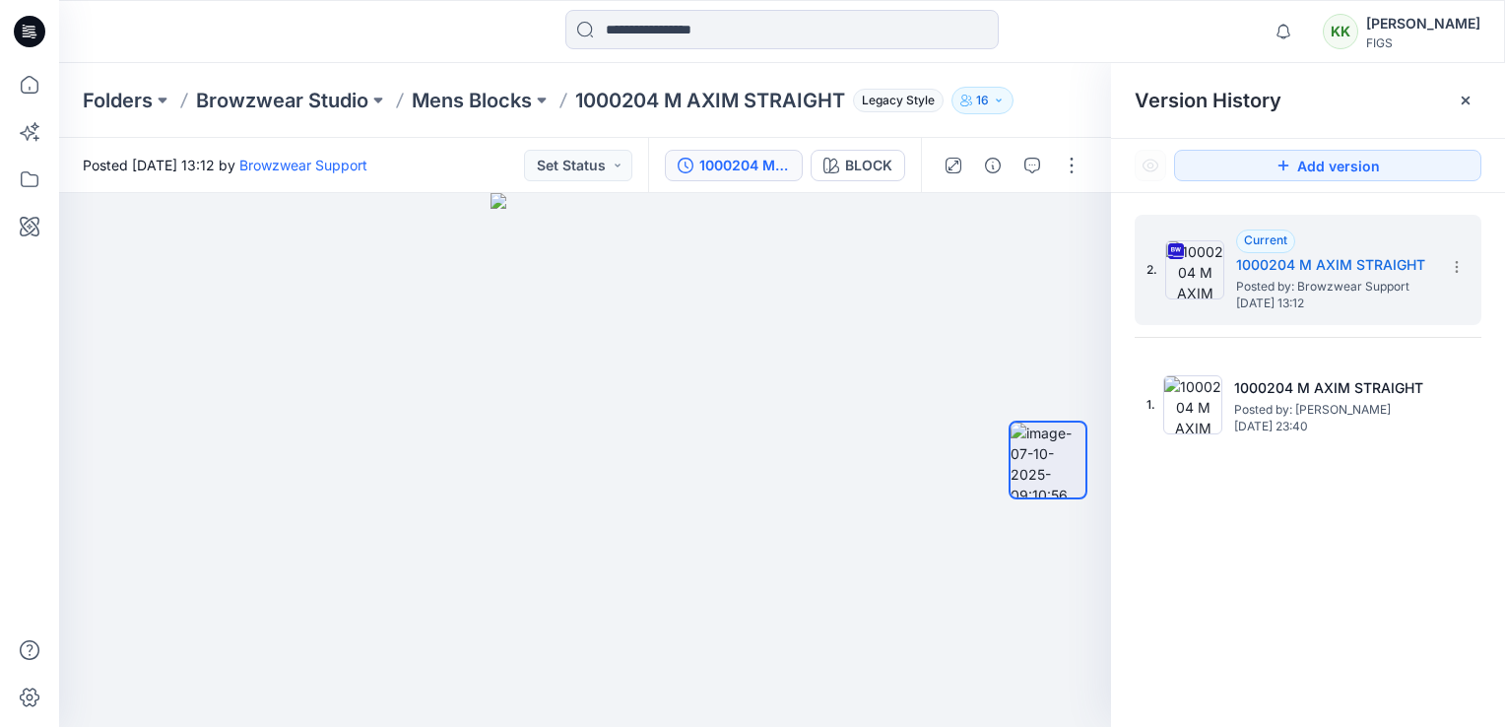
drag, startPoint x: 1356, startPoint y: 556, endPoint x: 1363, endPoint y: 528, distance: 29.4
click at [1356, 556] on div "2. Current 1000204 M AXIM STRAIGHT Posted by: Browzwear Support [DATE] 13:12 1.…" at bounding box center [1308, 474] width 394 height 562
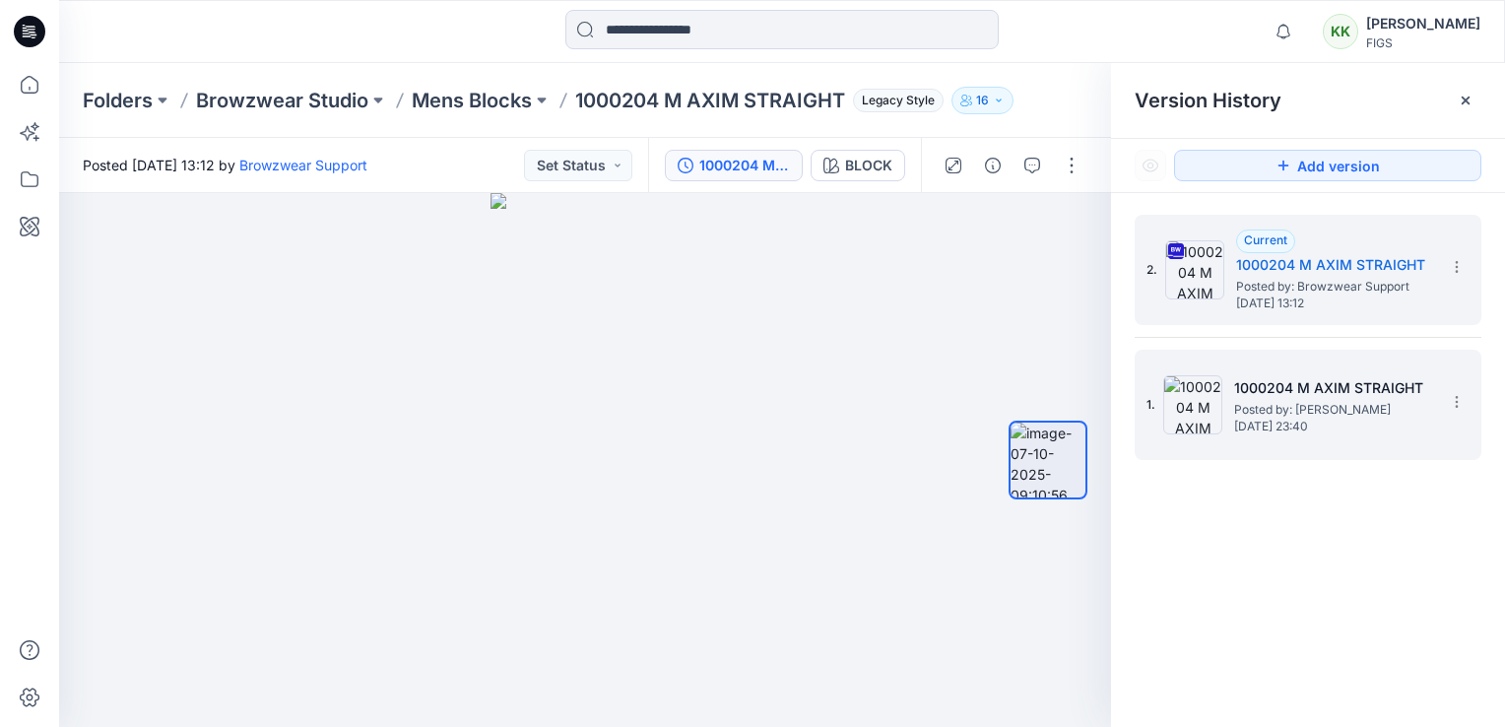
click at [1293, 400] on span "Posted by: [PERSON_NAME]" at bounding box center [1332, 410] width 197 height 20
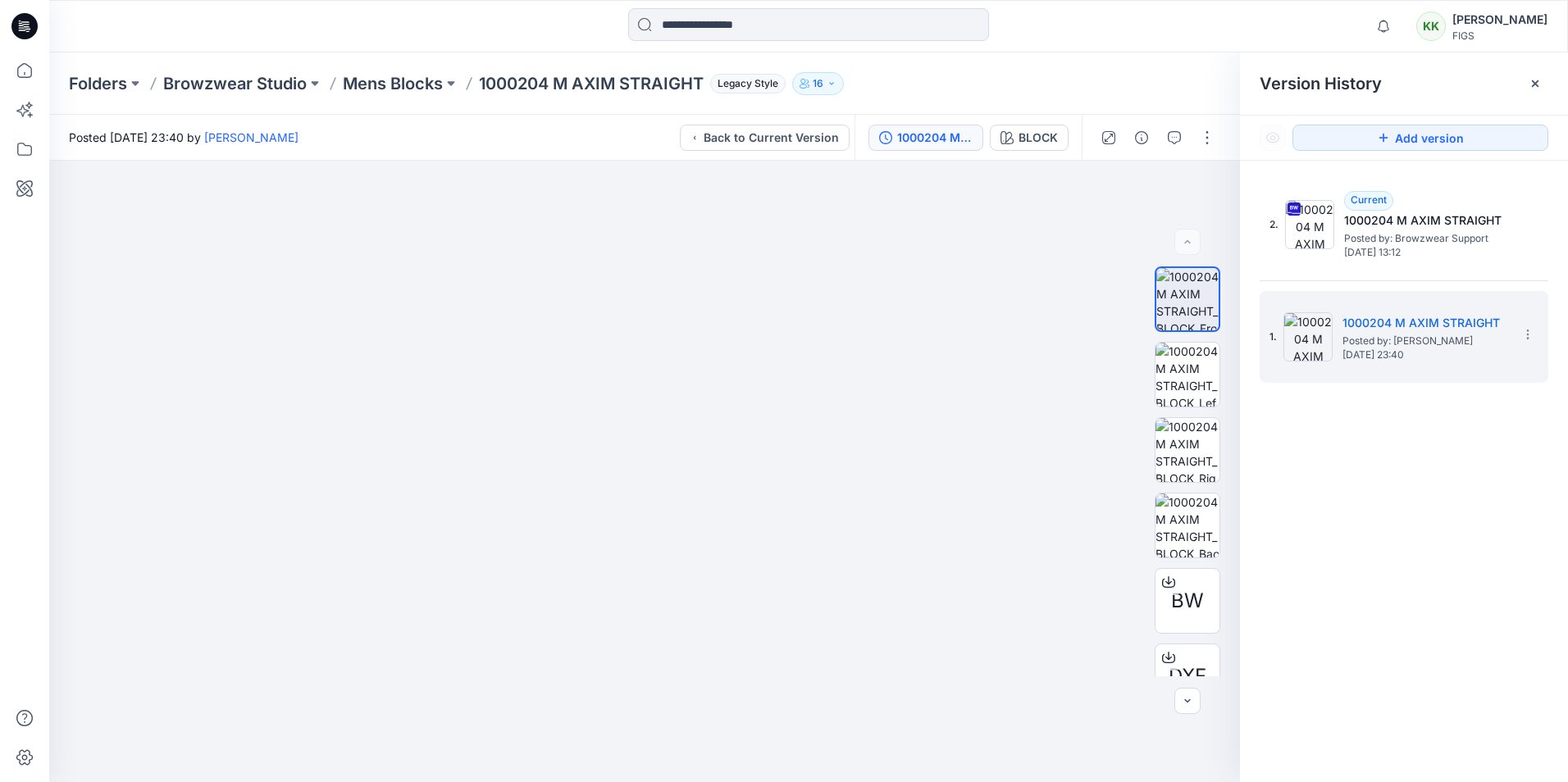
click at [1252, 497] on div "2. Current 1000204 M AXIM STRAIGHT Posted by: Browzwear Support [DATE] 13:12 1.…" at bounding box center [1404, 483] width 328 height 645
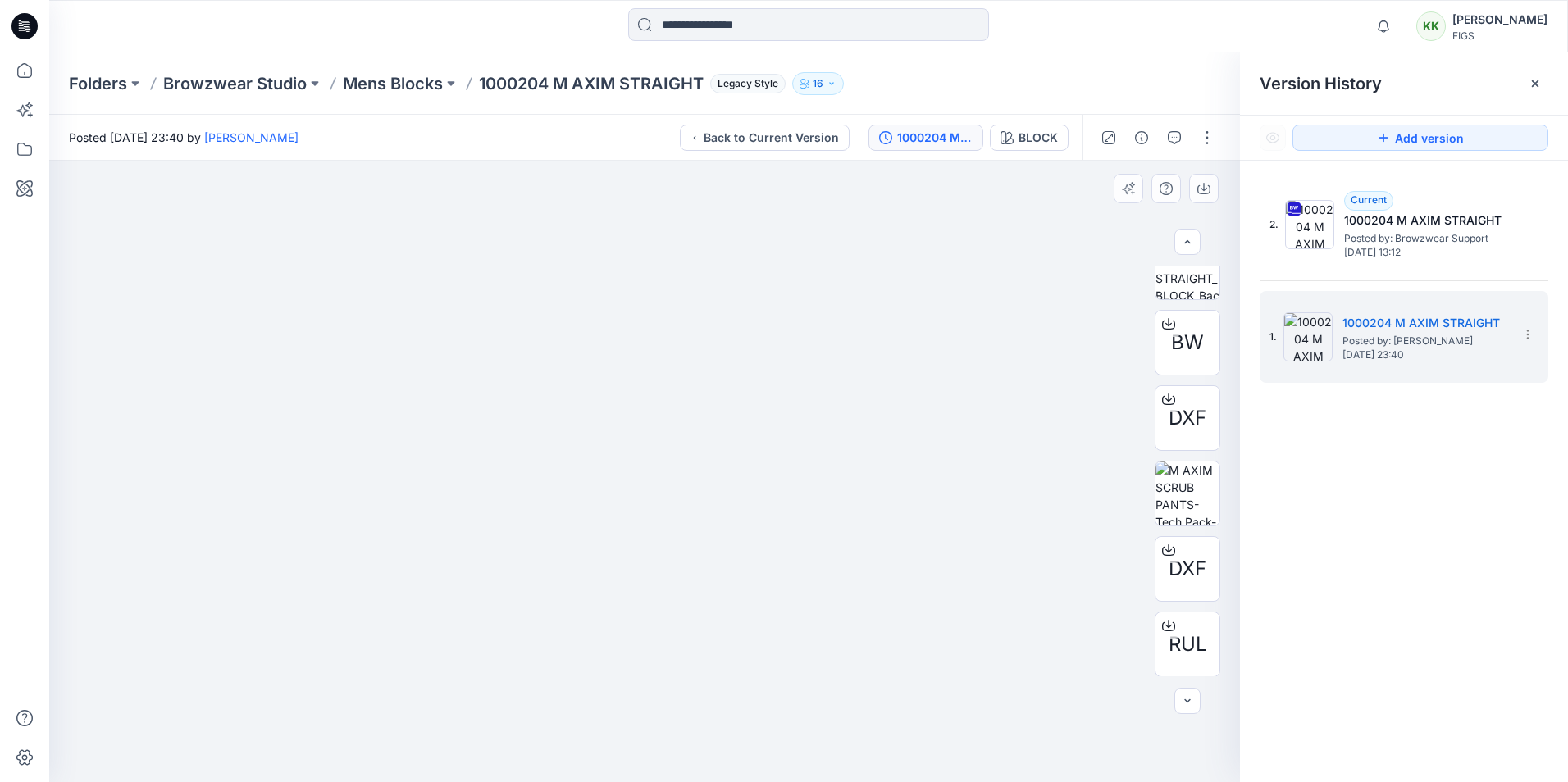
scroll to position [259, 0]
click at [1189, 481] on img at bounding box center [1187, 492] width 64 height 64
click at [460, 440] on img at bounding box center [645, 471] width 644 height 621
click at [1205, 187] on icon "button" at bounding box center [1204, 189] width 13 height 13
click at [849, 434] on img at bounding box center [645, 471] width 644 height 621
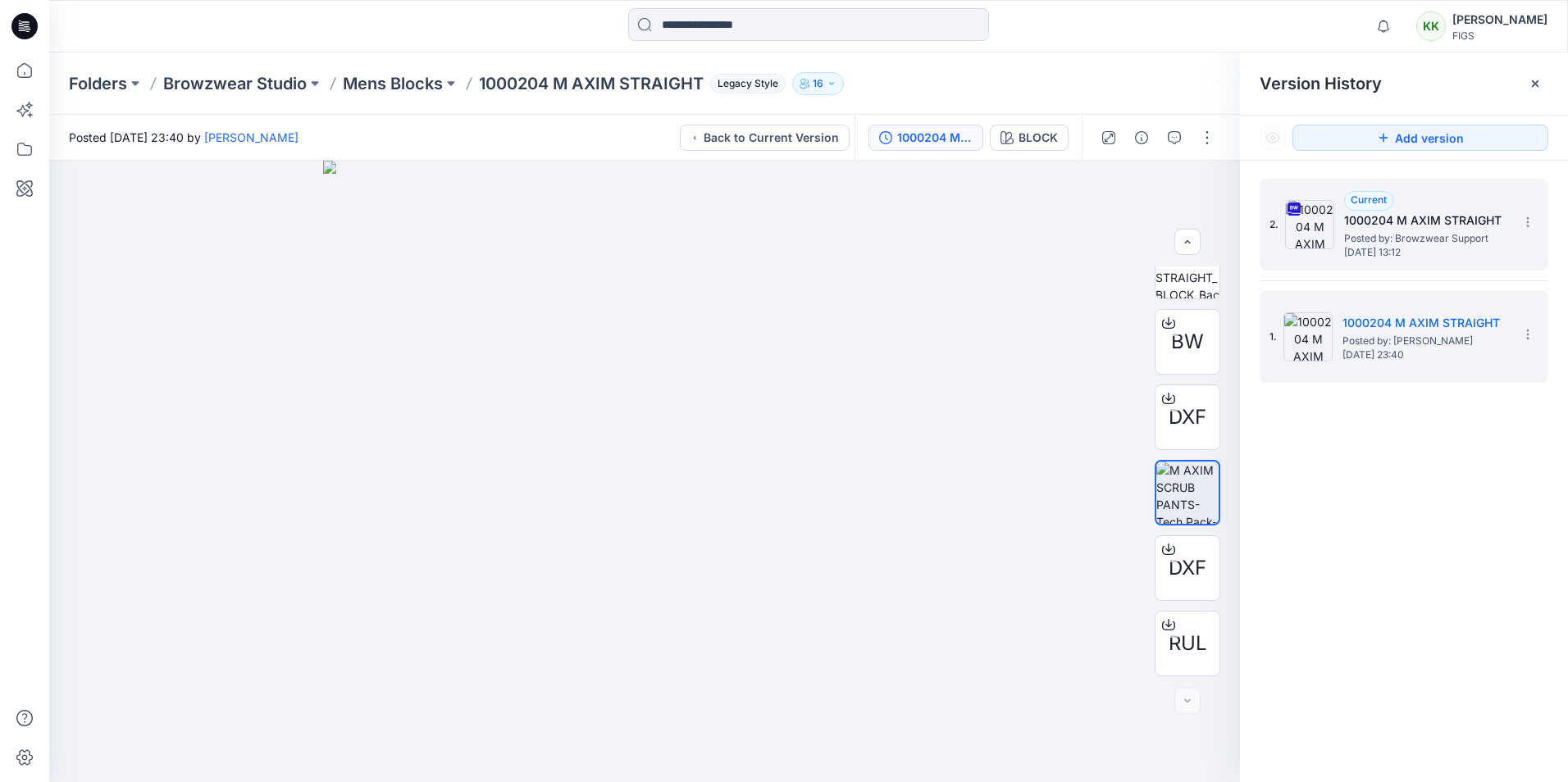
click at [1252, 239] on span "Posted by: Browzwear Support" at bounding box center [1426, 239] width 164 height 17
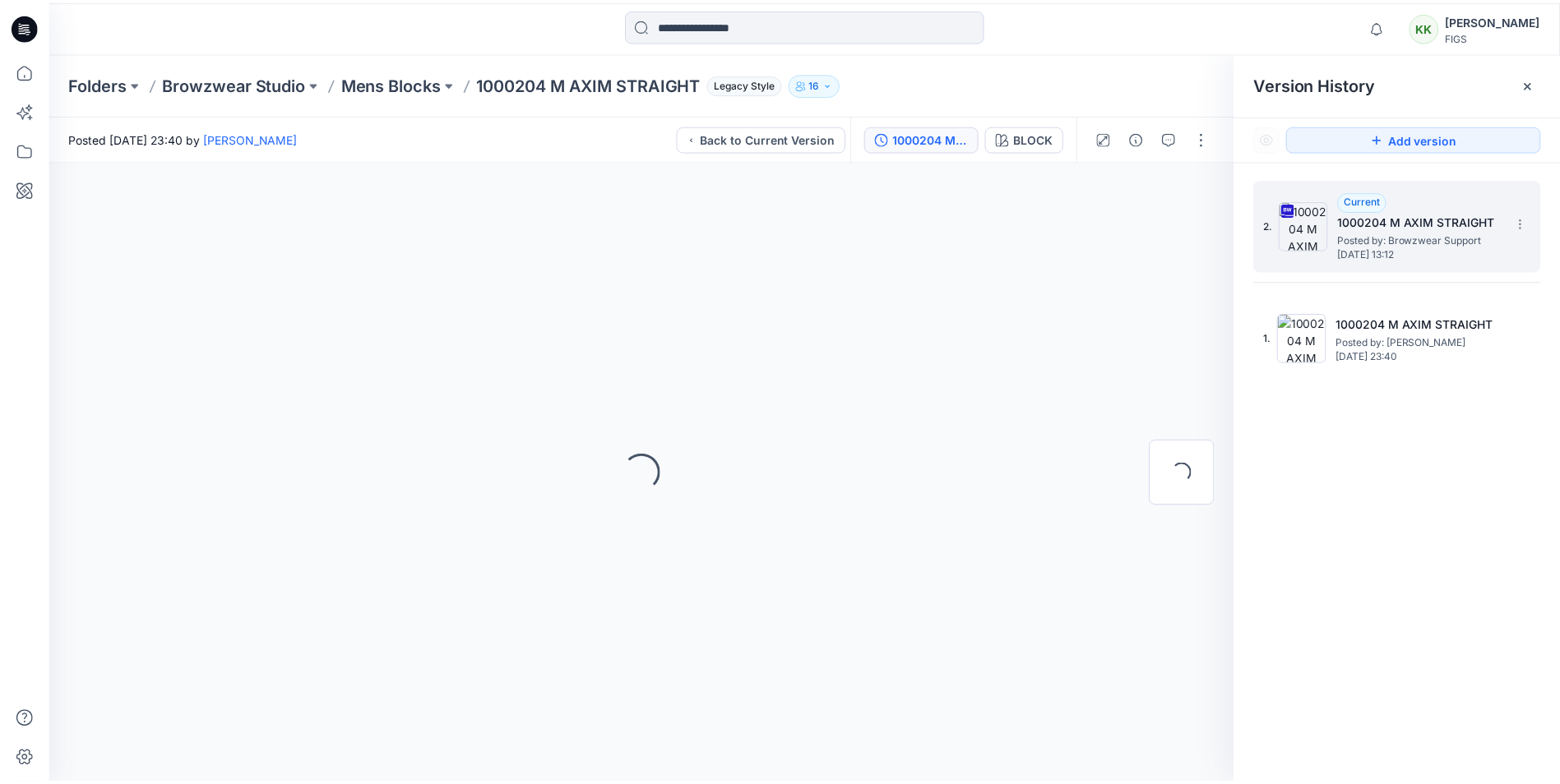
scroll to position [0, 0]
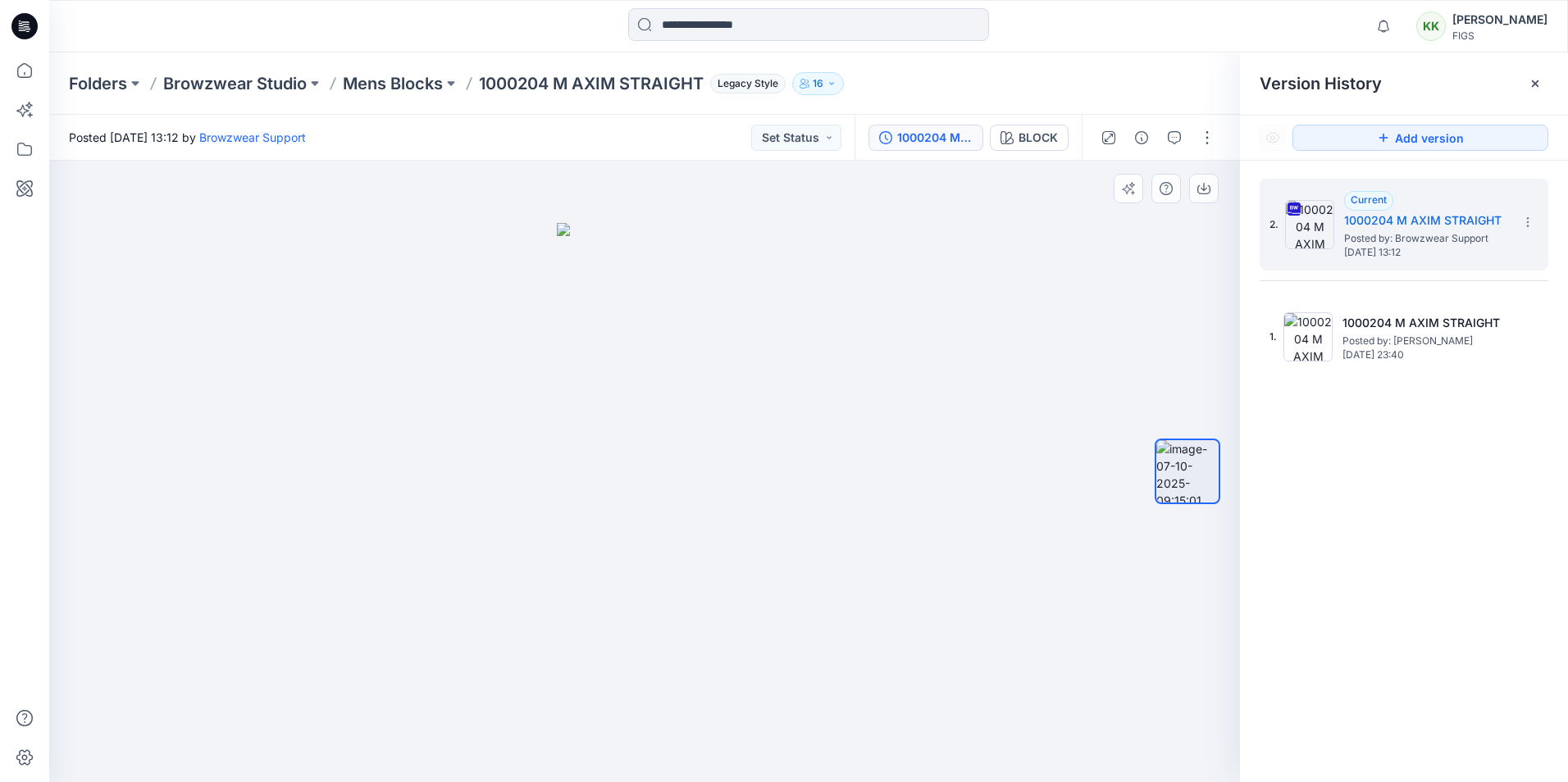
click at [938, 402] on div at bounding box center [645, 471] width 1191 height 621
click at [406, 79] on p "Mens Blocks" at bounding box center [393, 84] width 100 height 23
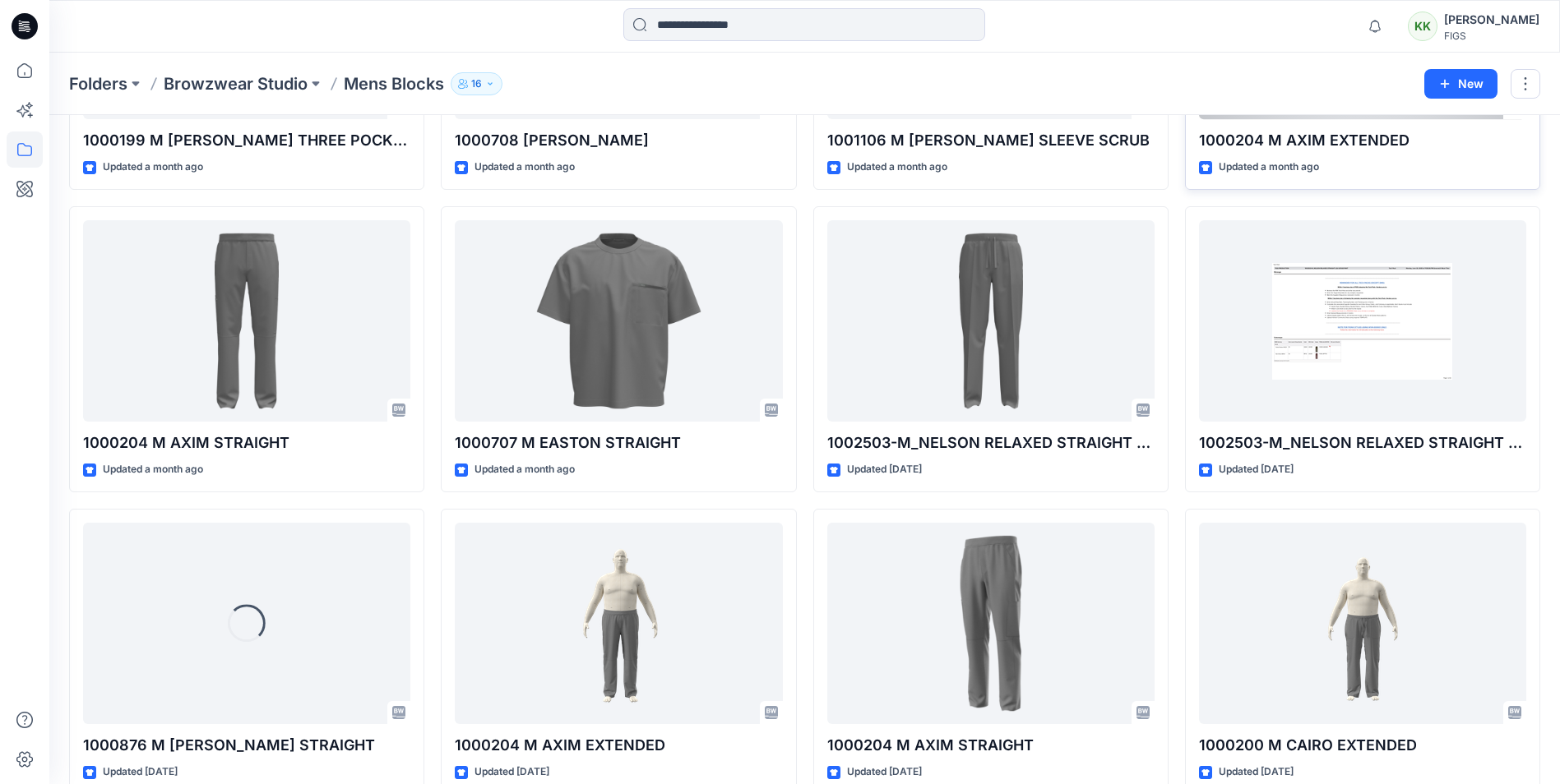
scroll to position [589, 0]
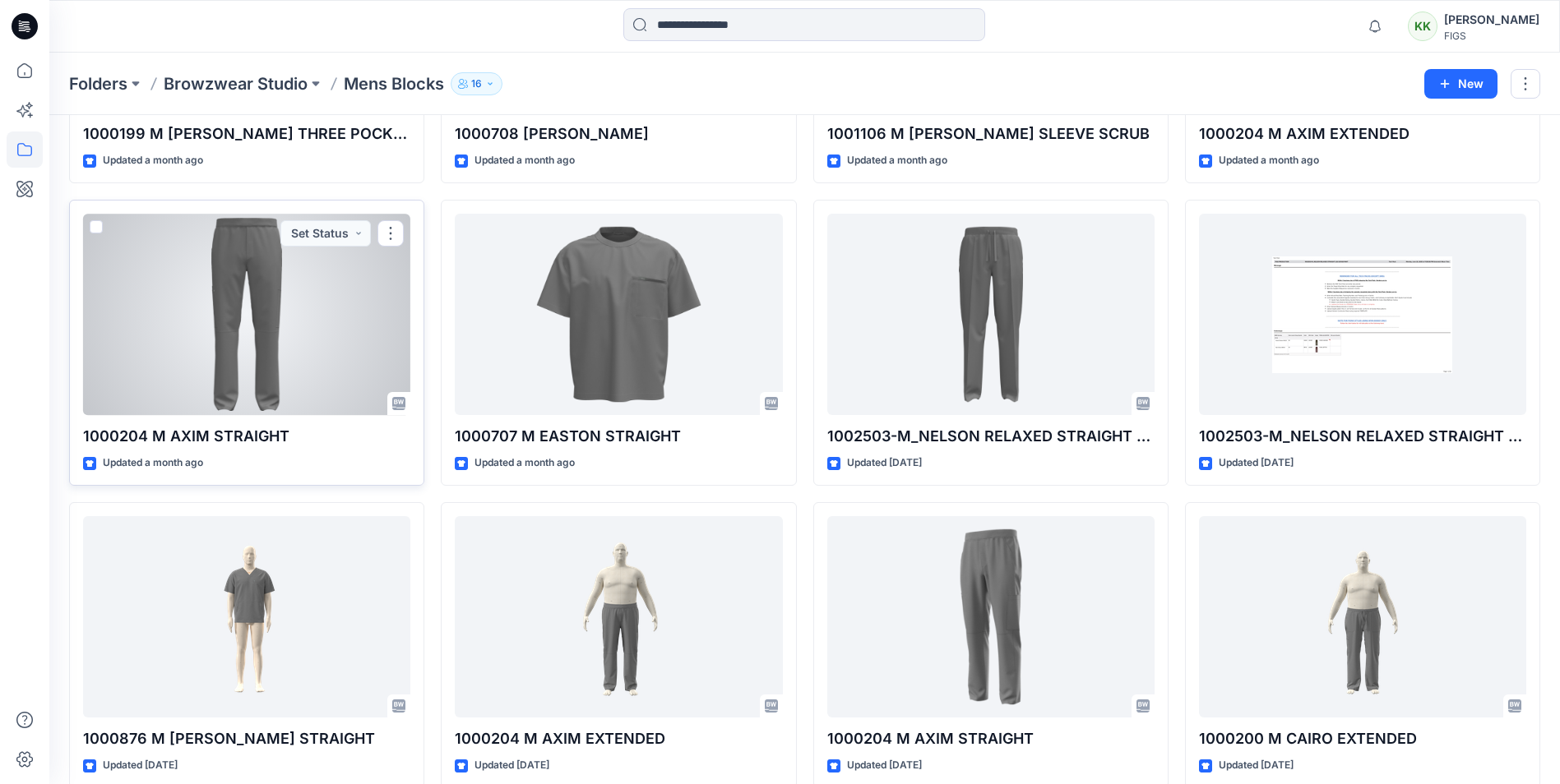
click at [185, 352] on div at bounding box center [246, 314] width 327 height 201
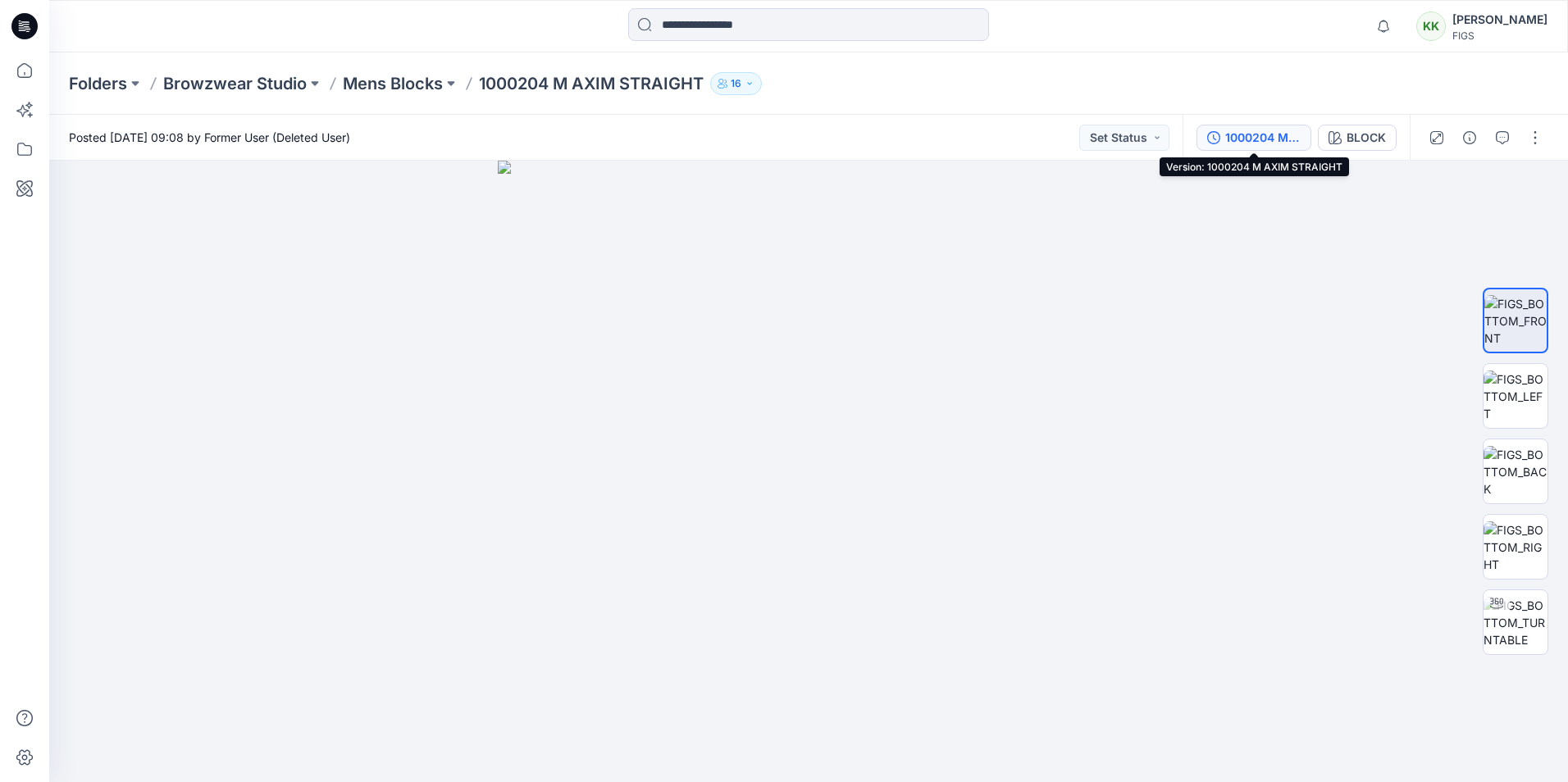
click at [1252, 130] on div "1000204 M AXIM STRAIGHT" at bounding box center [1262, 138] width 76 height 18
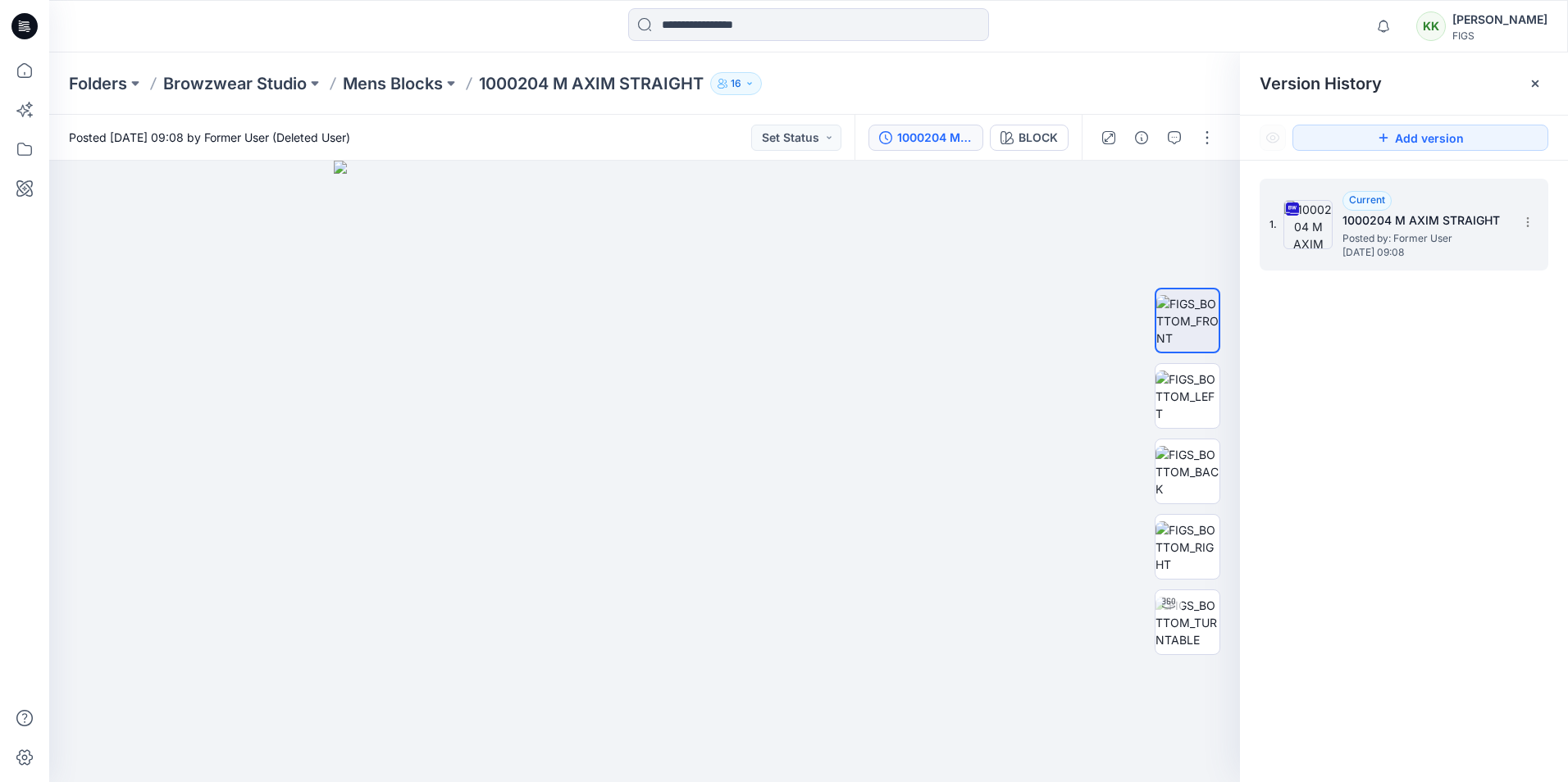
click at [1252, 247] on span "[DATE] 09:08" at bounding box center [1424, 252] width 164 height 12
